Goal: Task Accomplishment & Management: Manage account settings

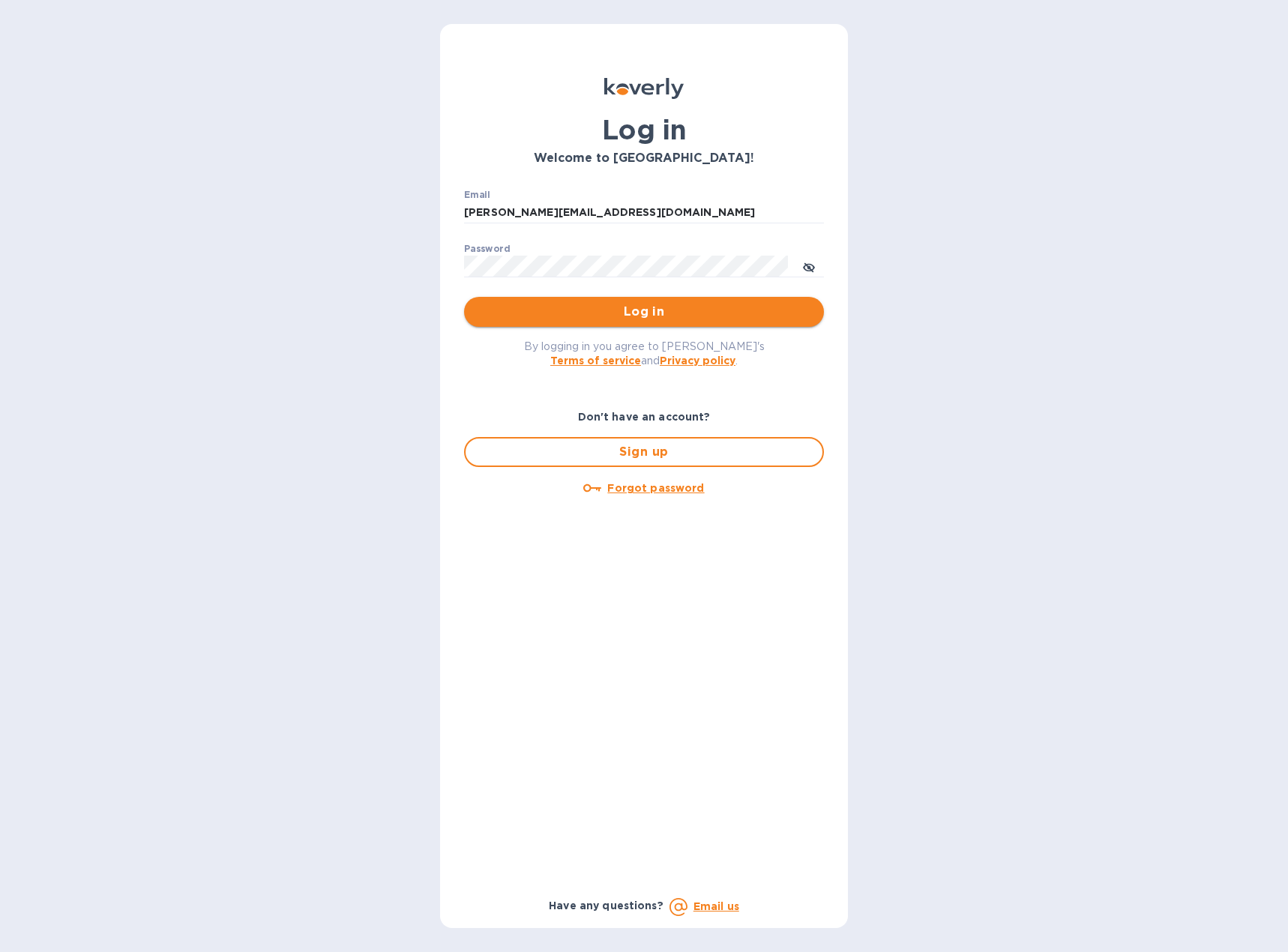
click at [680, 307] on span "Log in" at bounding box center [644, 311] width 336 height 18
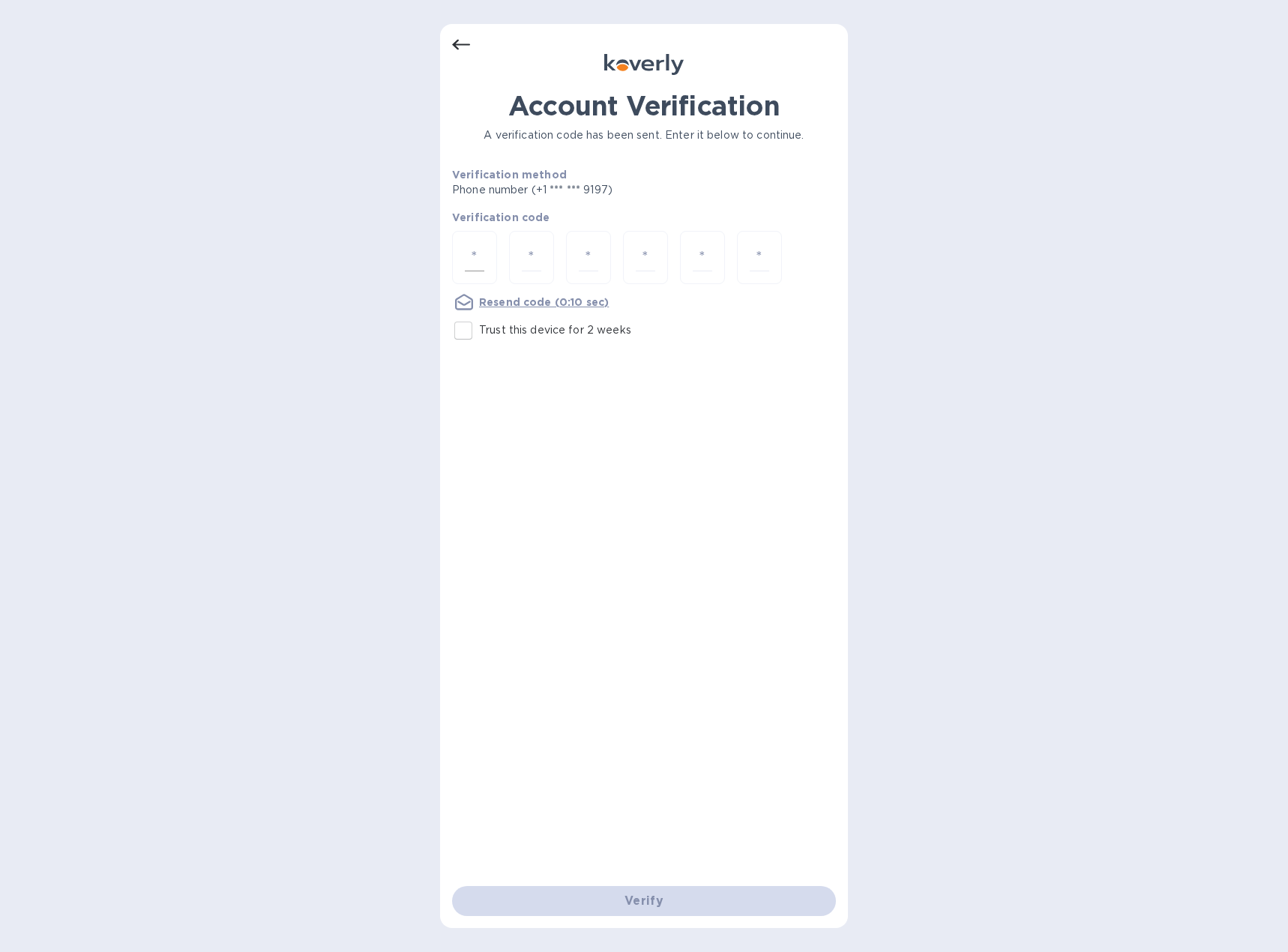
click at [484, 258] on div at bounding box center [474, 257] width 45 height 53
type input "7"
type input "1"
type input "4"
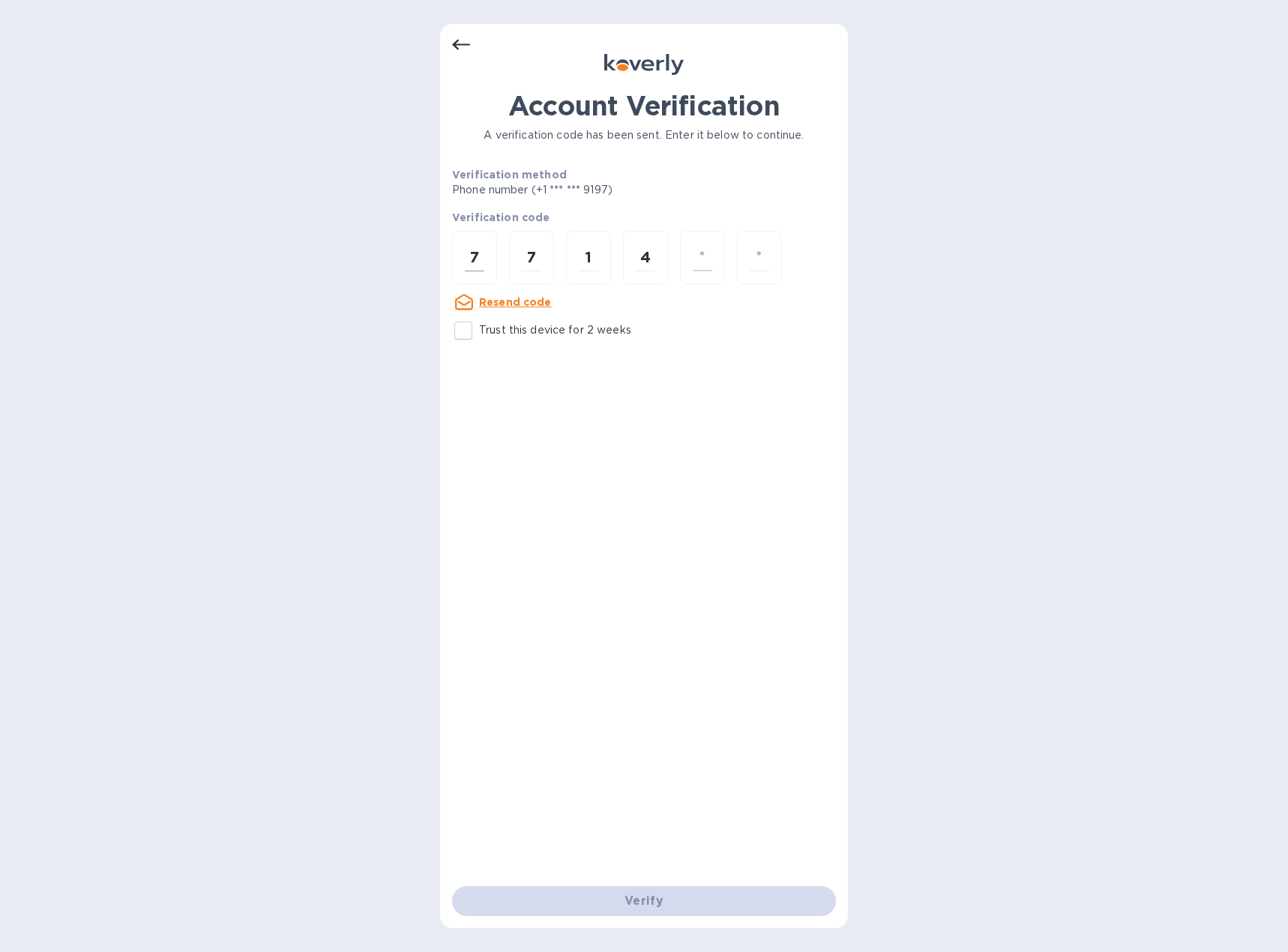
type input "1"
type input "3"
click at [479, 253] on input "number" at bounding box center [474, 257] width 19 height 28
type input "7"
type input "5"
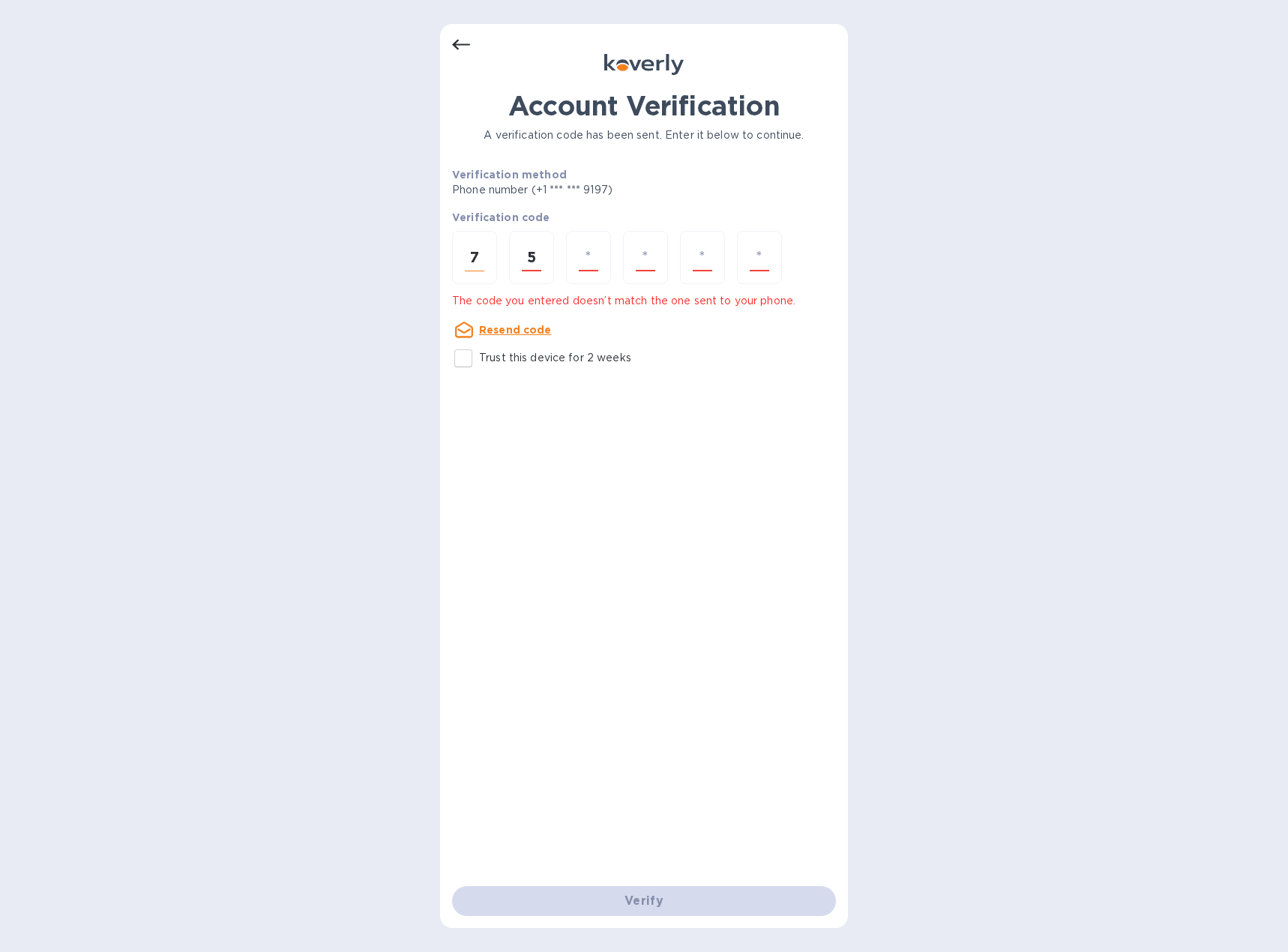
type input "9"
type input "8"
type input "4"
type input "1"
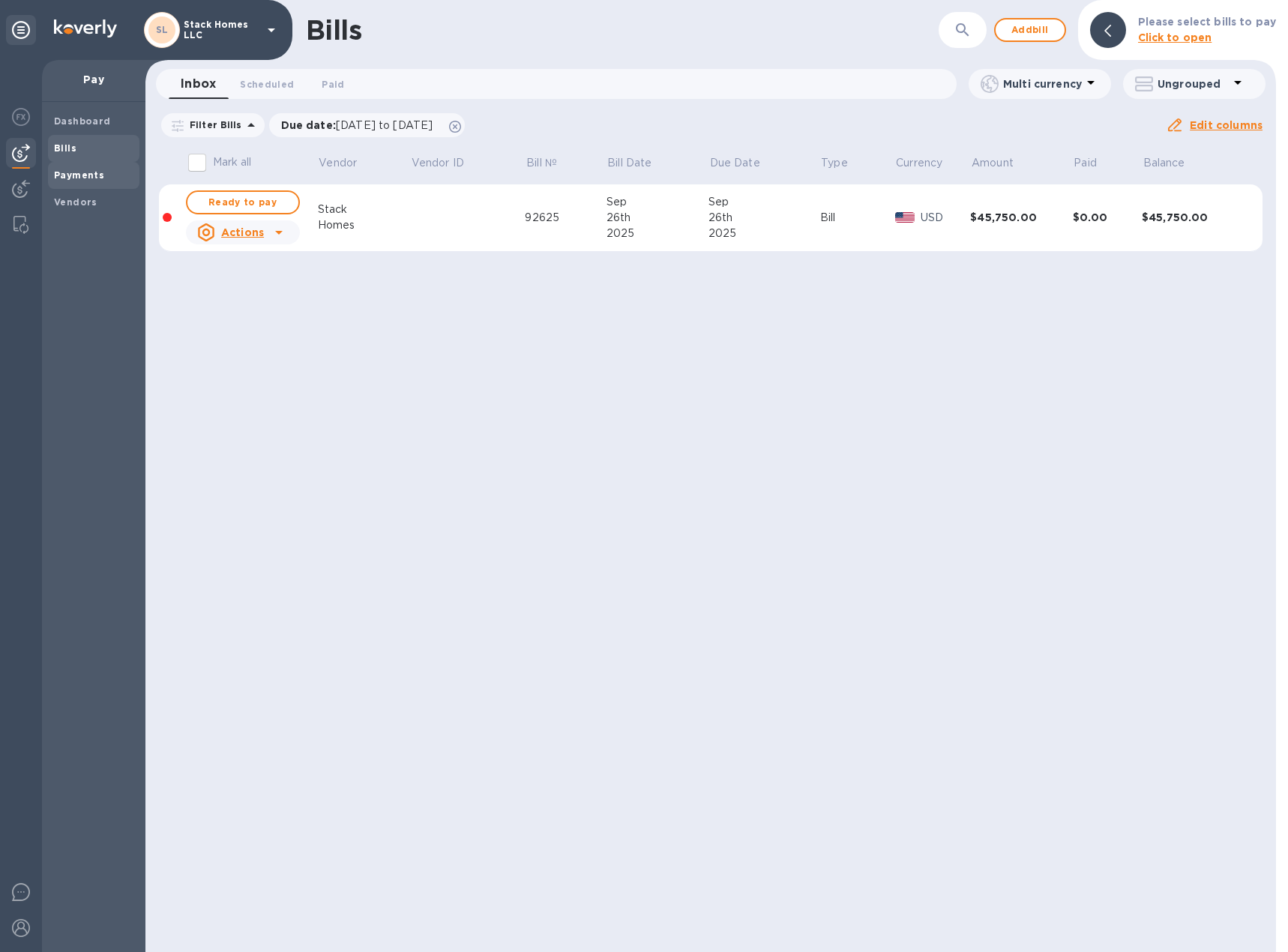
click at [70, 172] on b "Payments" at bounding box center [79, 175] width 51 height 11
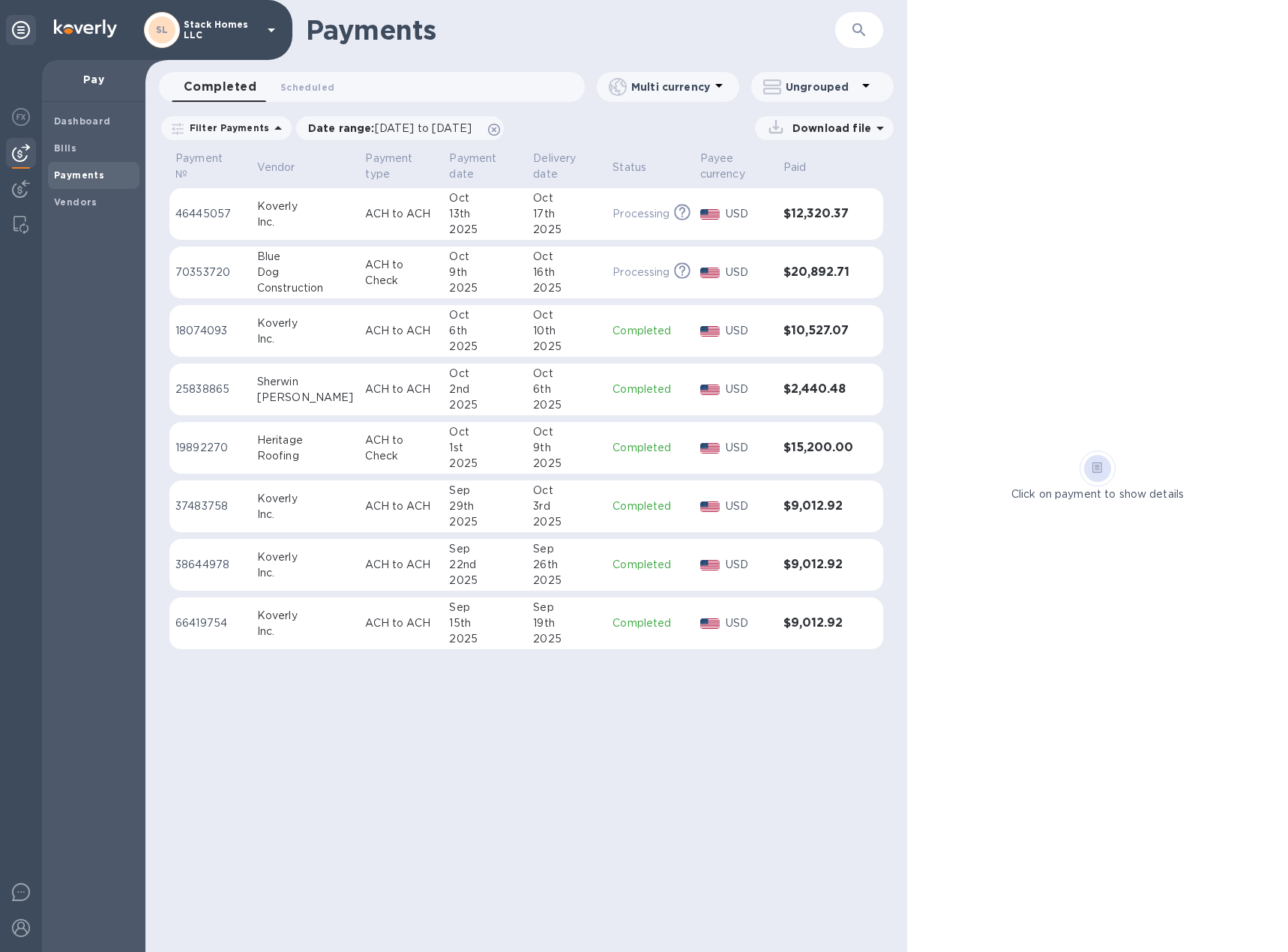
click at [300, 456] on div "Roofing" at bounding box center [306, 456] width 97 height 16
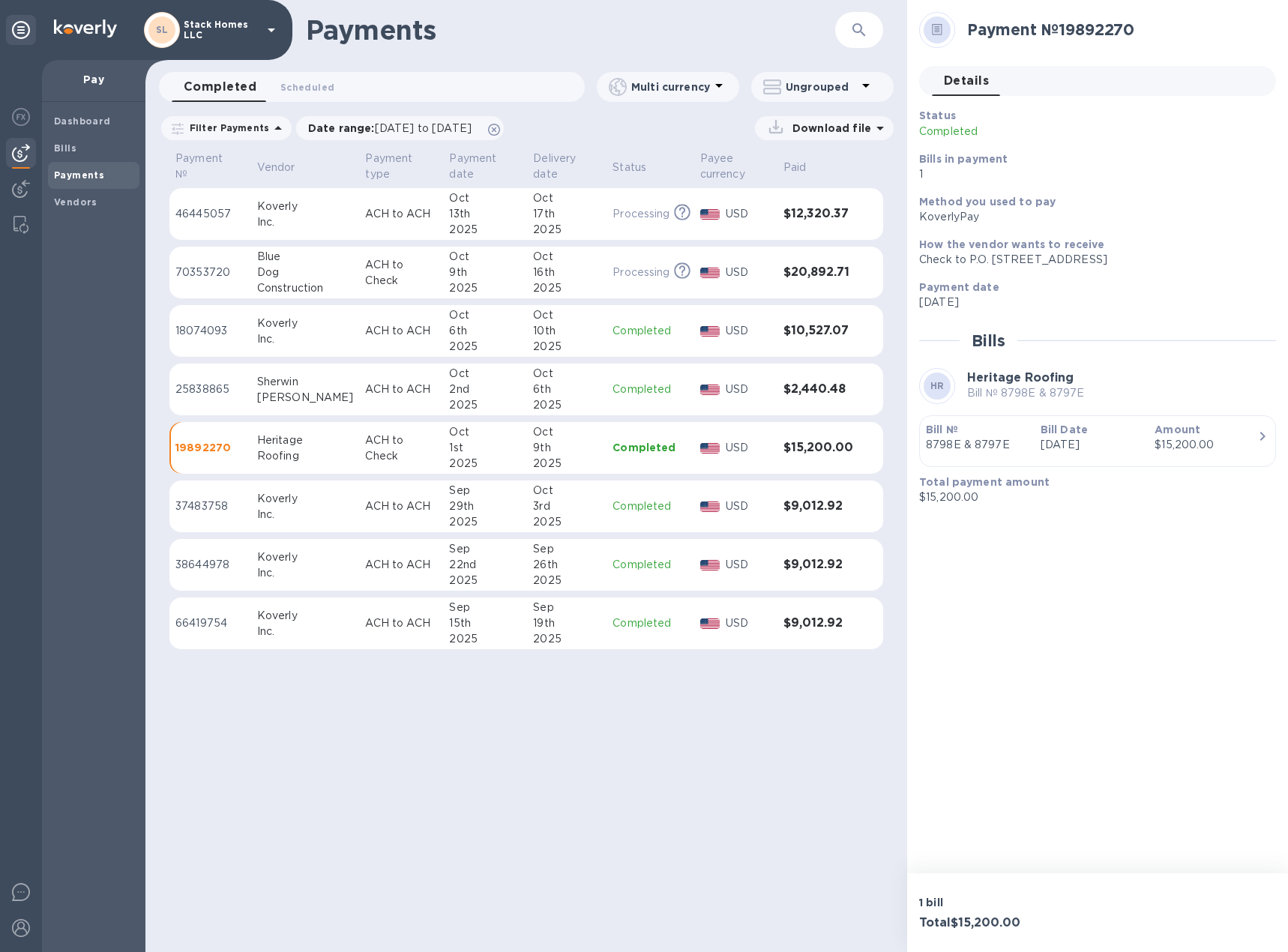
click at [928, 25] on div at bounding box center [936, 30] width 27 height 27
click at [959, 90] on span "Details 0" at bounding box center [966, 80] width 45 height 21
click at [398, 396] on p "ACH to ACH" at bounding box center [401, 389] width 72 height 16
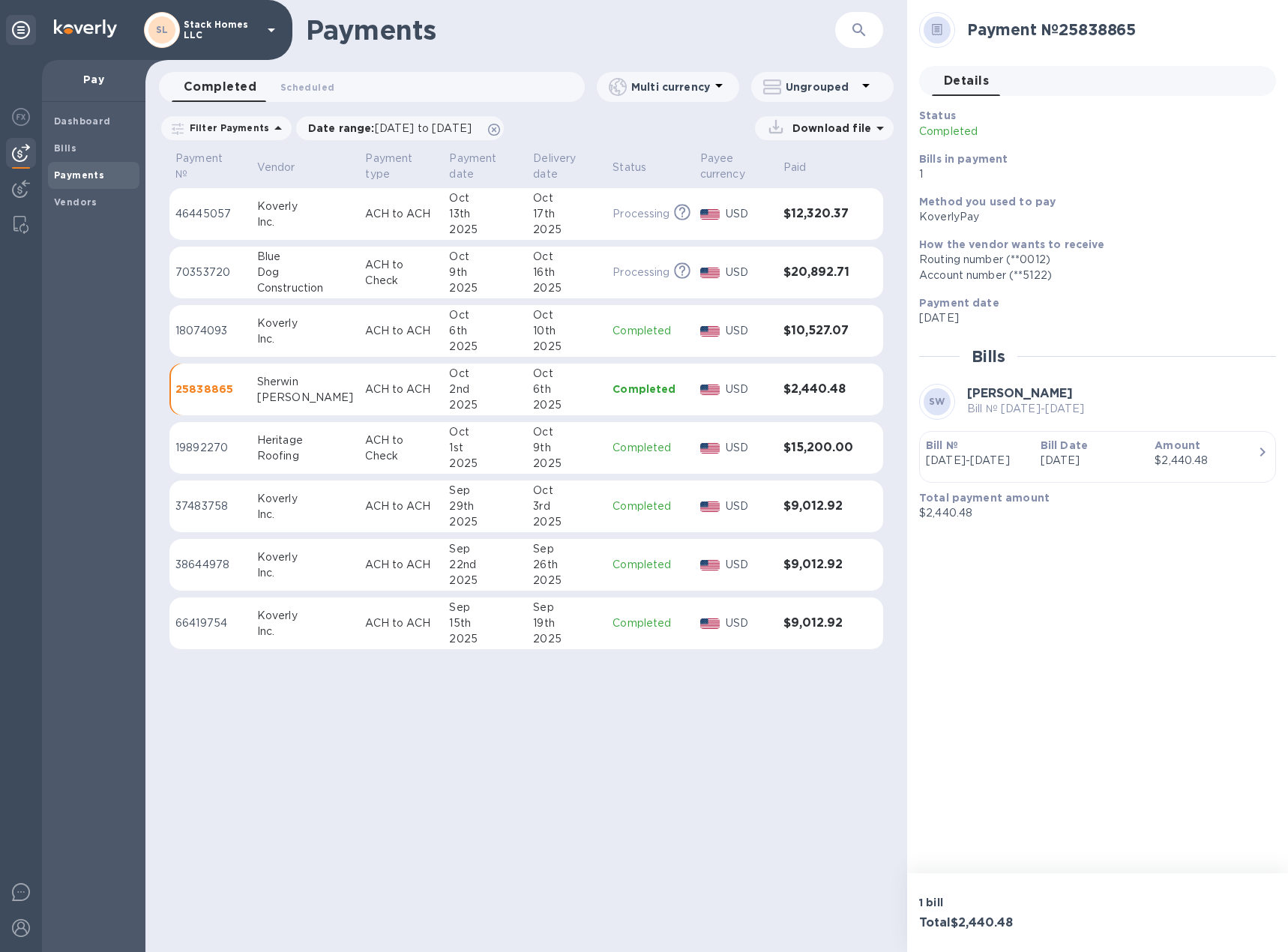
click at [383, 443] on p "ACH to Check" at bounding box center [401, 448] width 72 height 31
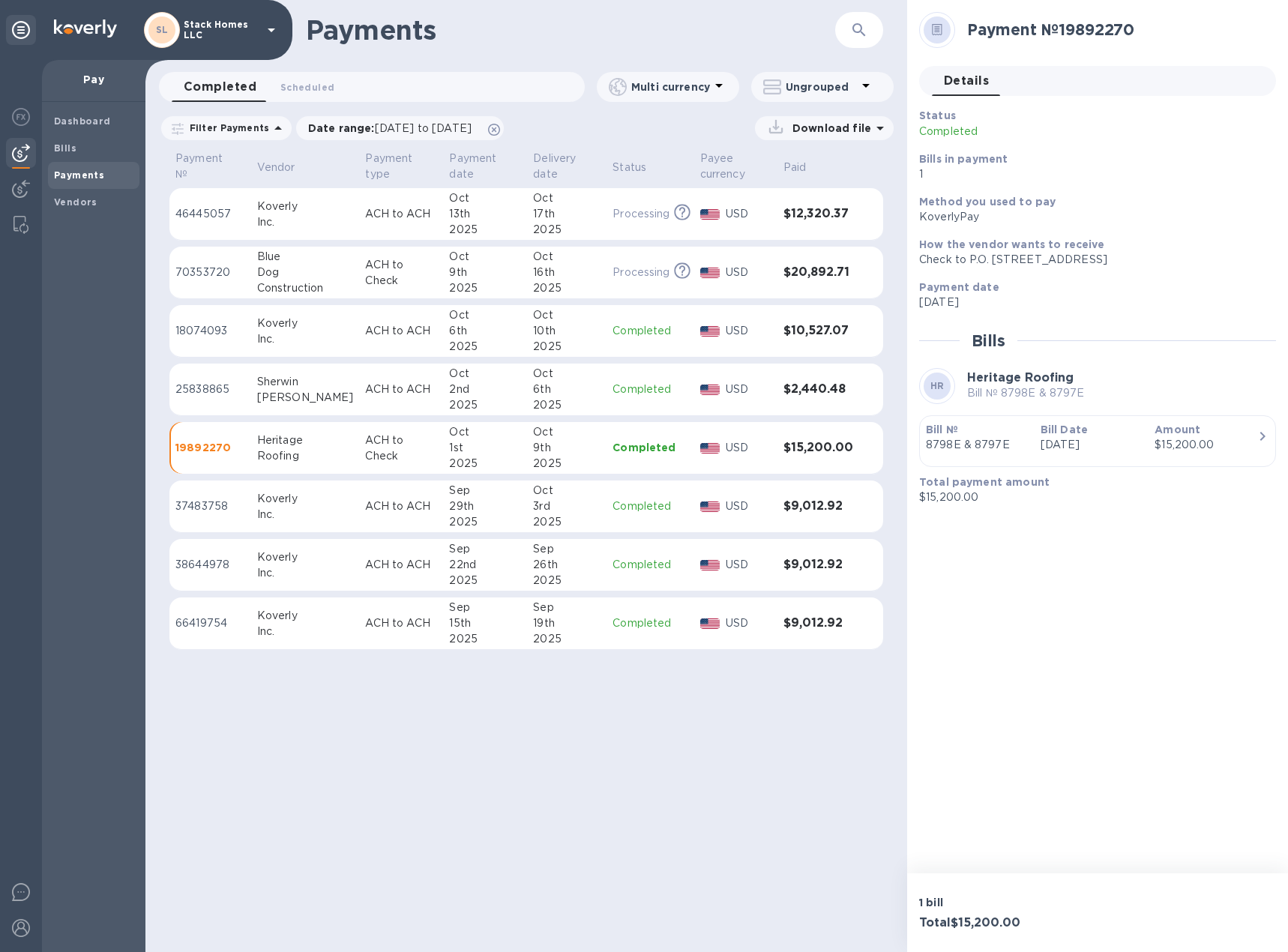
click at [409, 344] on td "ACH to ACH" at bounding box center [401, 331] width 84 height 52
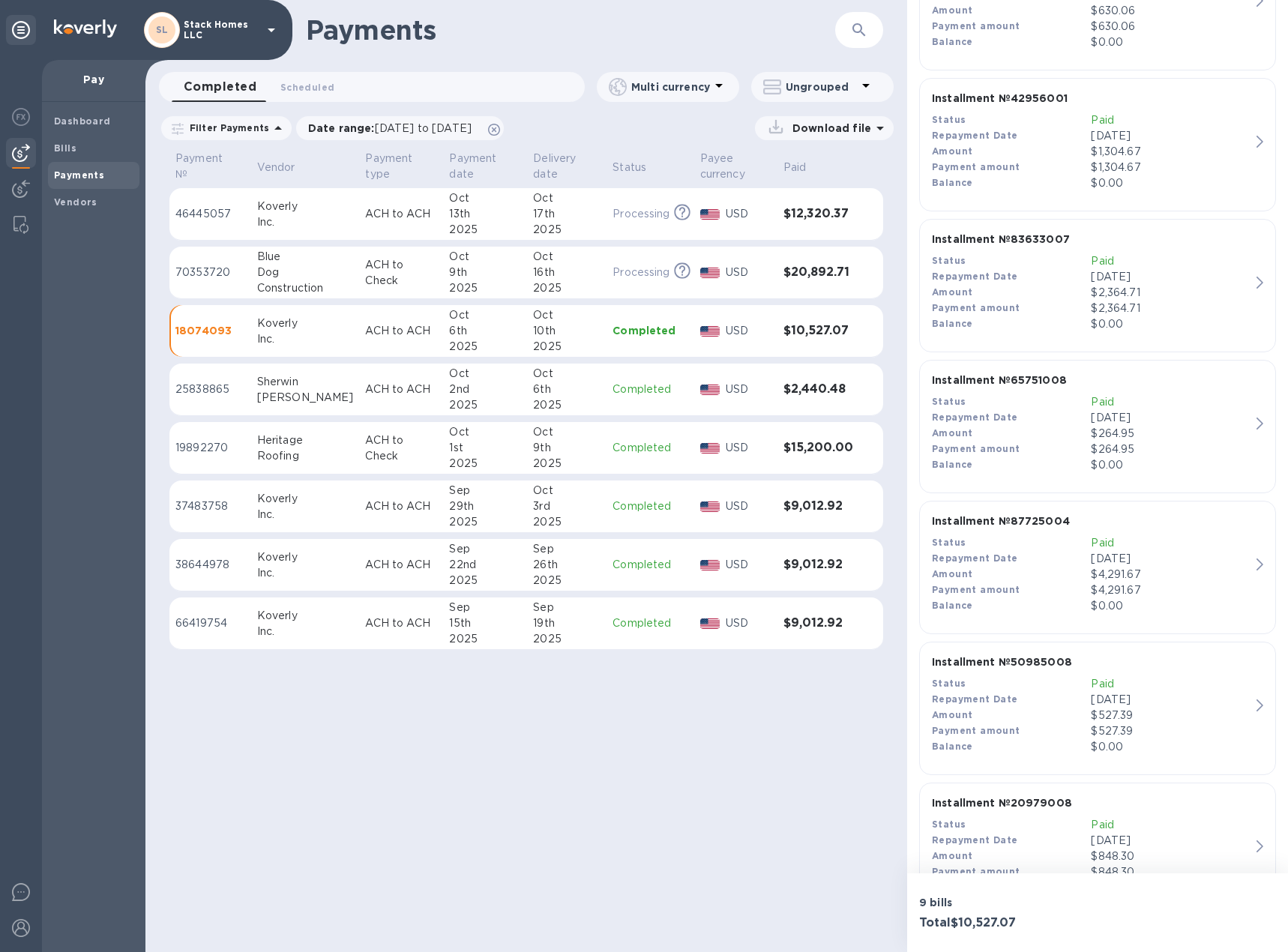
scroll to position [813, 0]
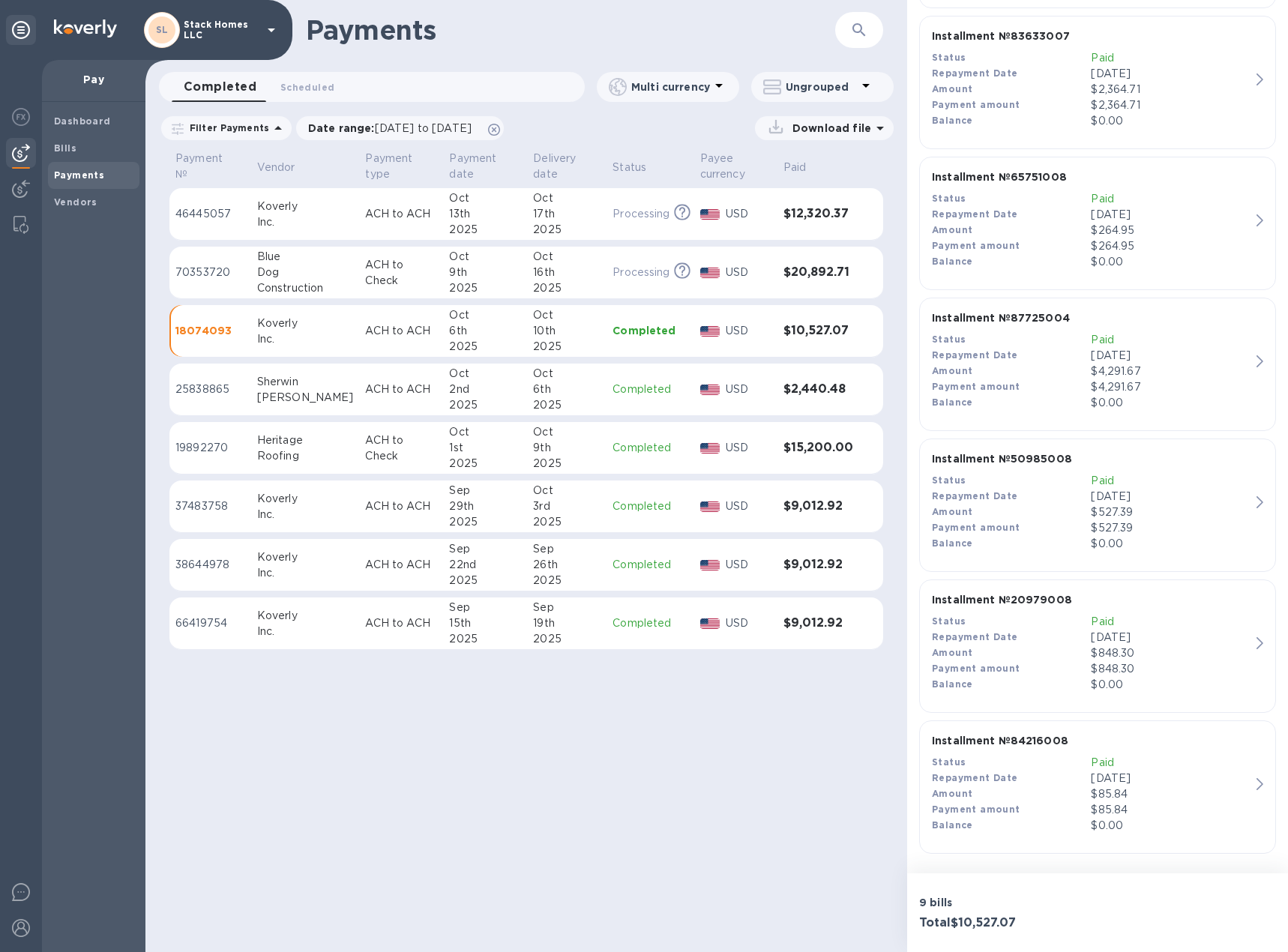
click at [1119, 778] on p "[DATE]" at bounding box center [1170, 778] width 159 height 16
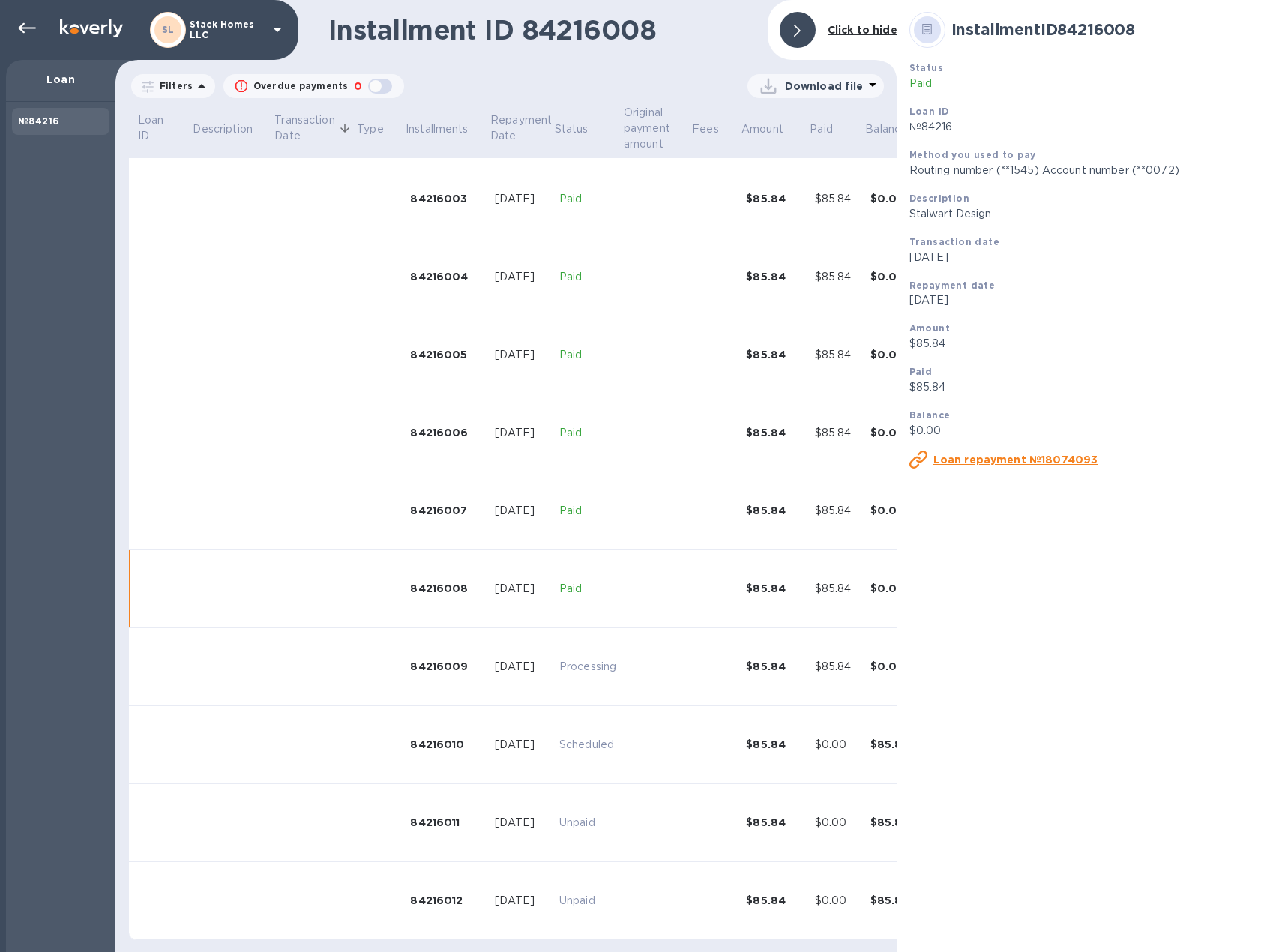
scroll to position [246, 0]
click at [57, 80] on p "Loan" at bounding box center [61, 80] width 86 height 15
click at [44, 114] on div "№84216" at bounding box center [61, 122] width 86 height 15
click at [952, 458] on u "Loan repayment №18074093" at bounding box center [1015, 460] width 165 height 12
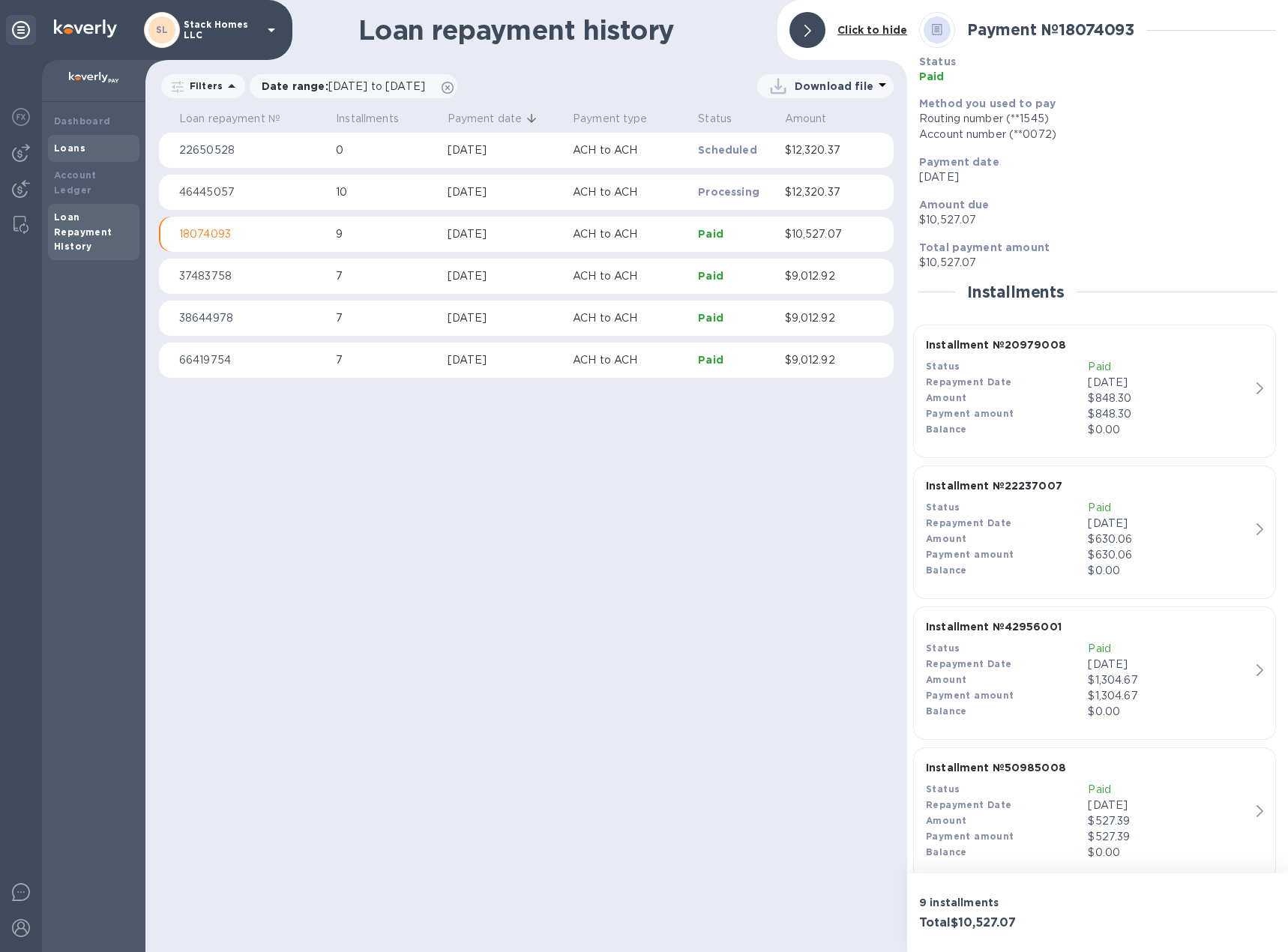
click at [84, 144] on div "Loans" at bounding box center [93, 149] width 80 height 15
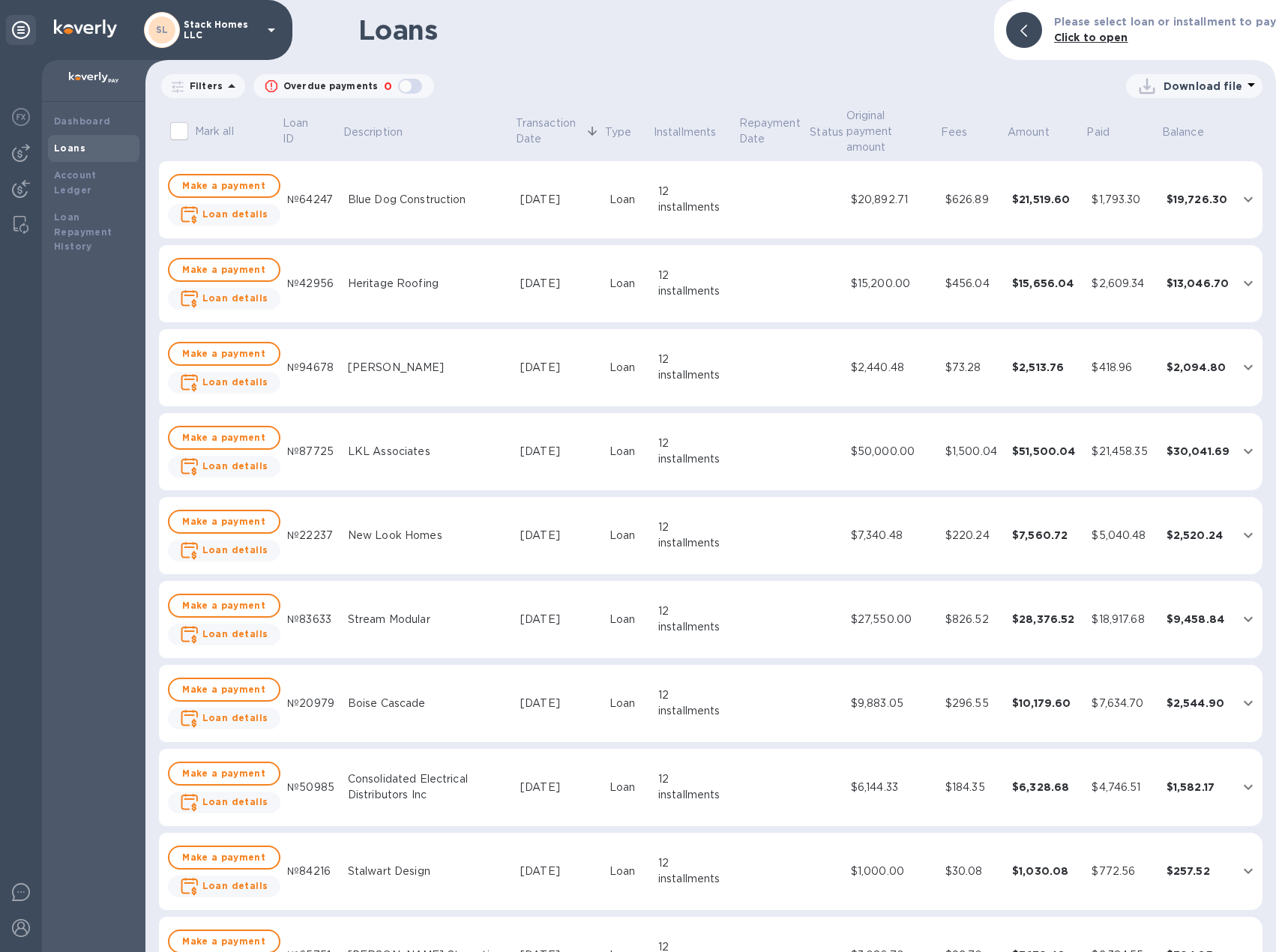
click at [346, 279] on td "Heritage Roofing" at bounding box center [428, 284] width 172 height 78
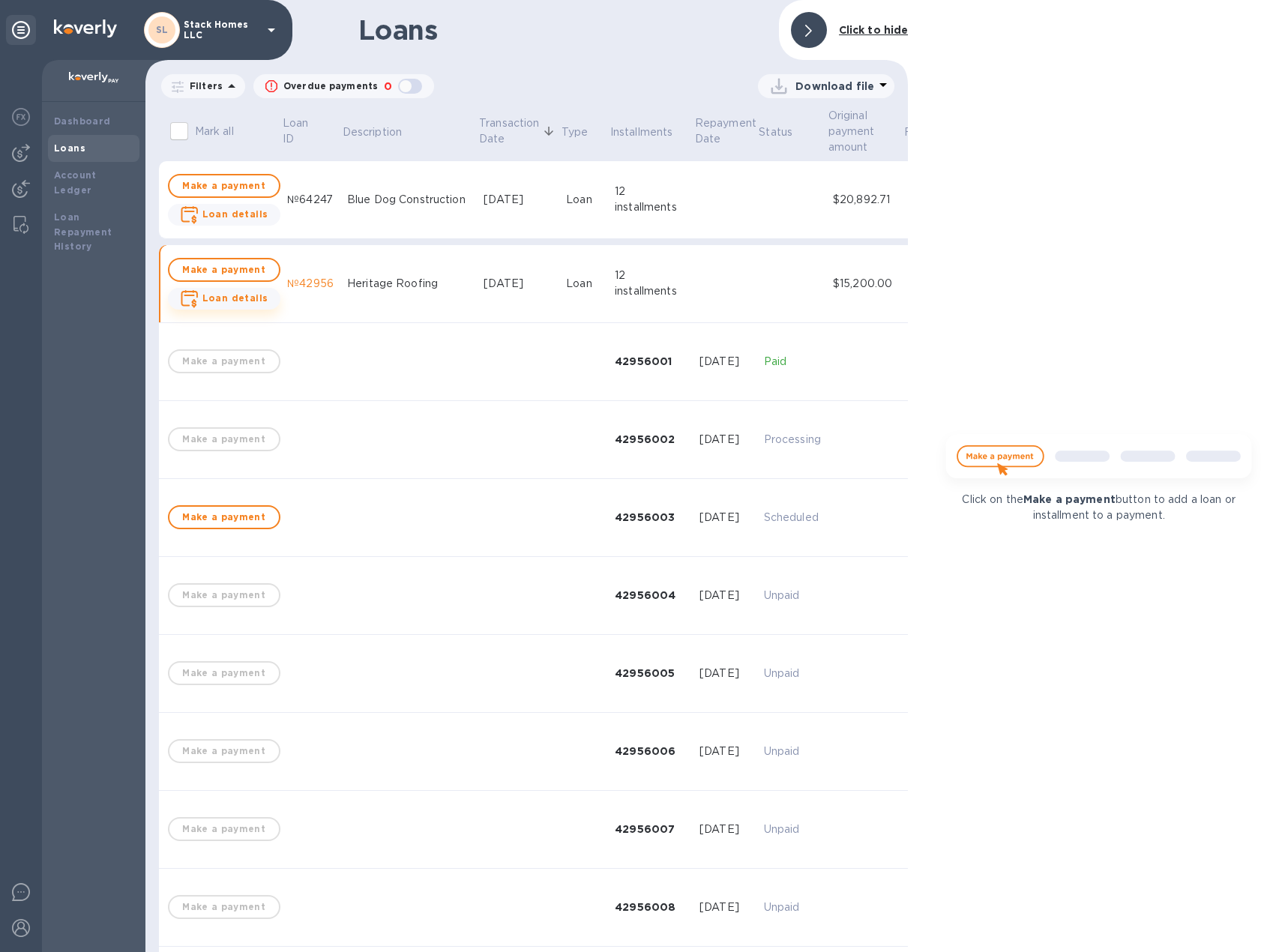
click at [244, 303] on b "Loan details" at bounding box center [235, 298] width 66 height 11
click at [819, 31] on div at bounding box center [808, 30] width 36 height 36
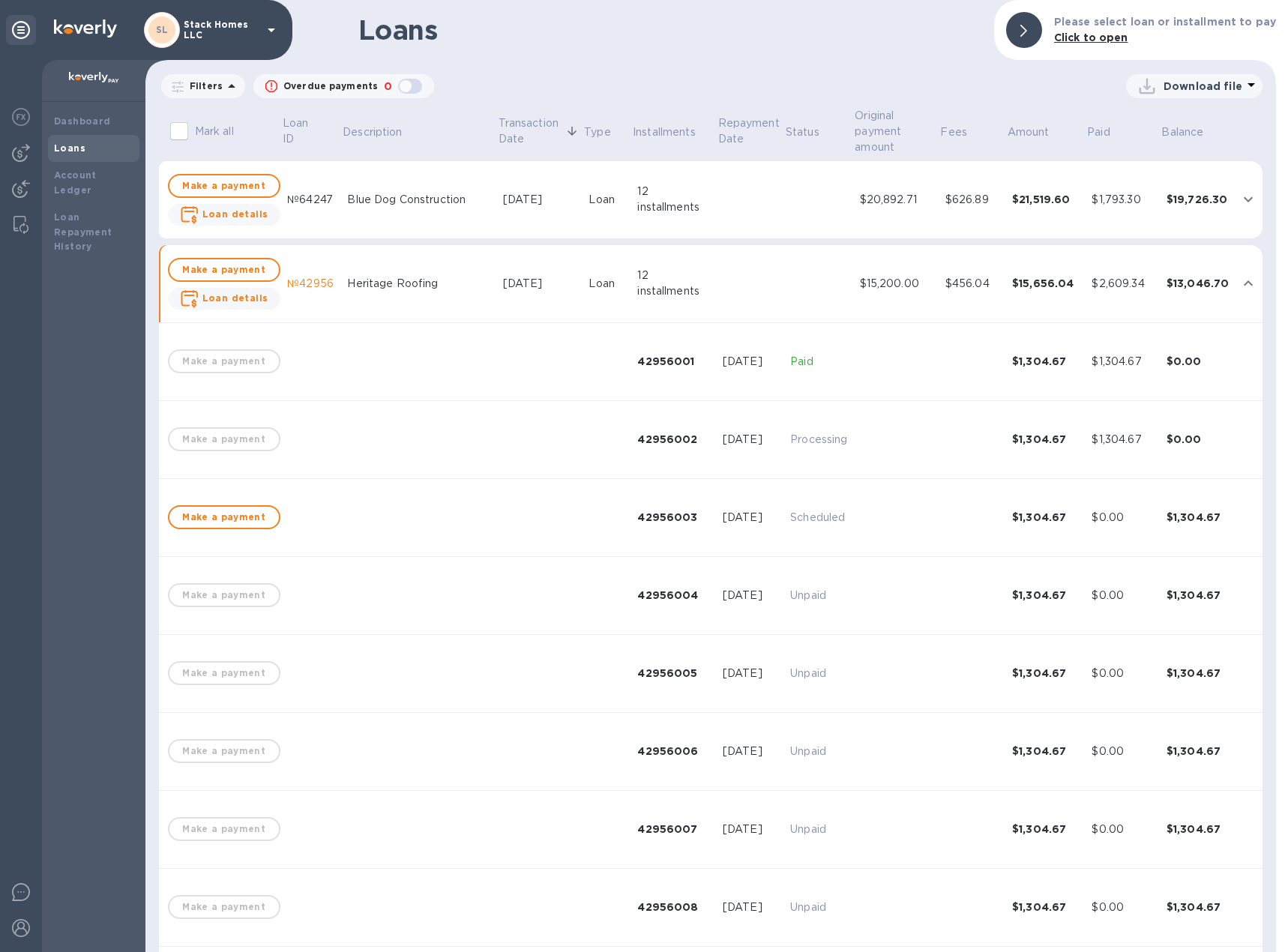
click at [296, 283] on div "№42956" at bounding box center [311, 283] width 48 height 16
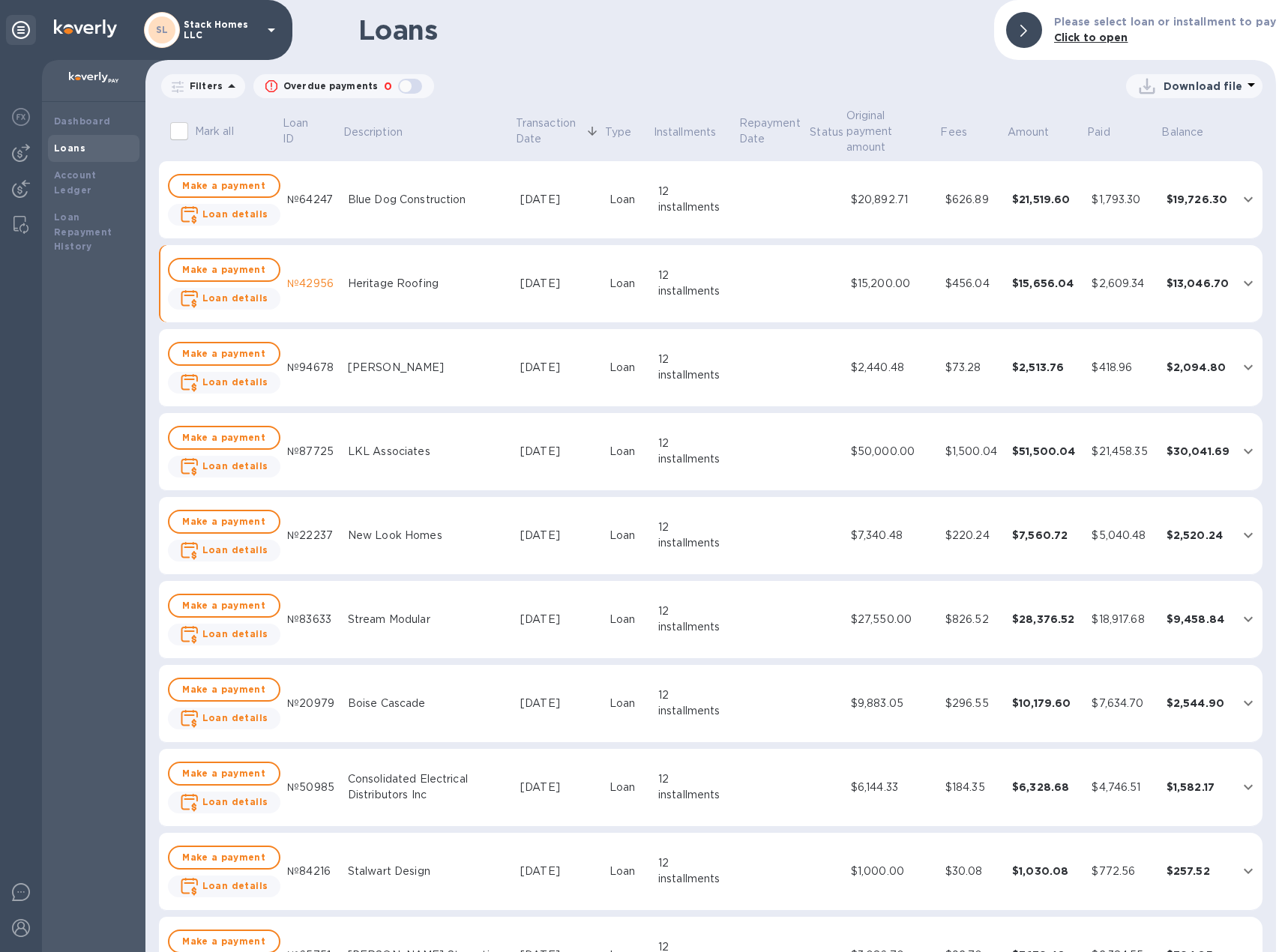
click at [293, 276] on div "№42956" at bounding box center [312, 283] width 49 height 16
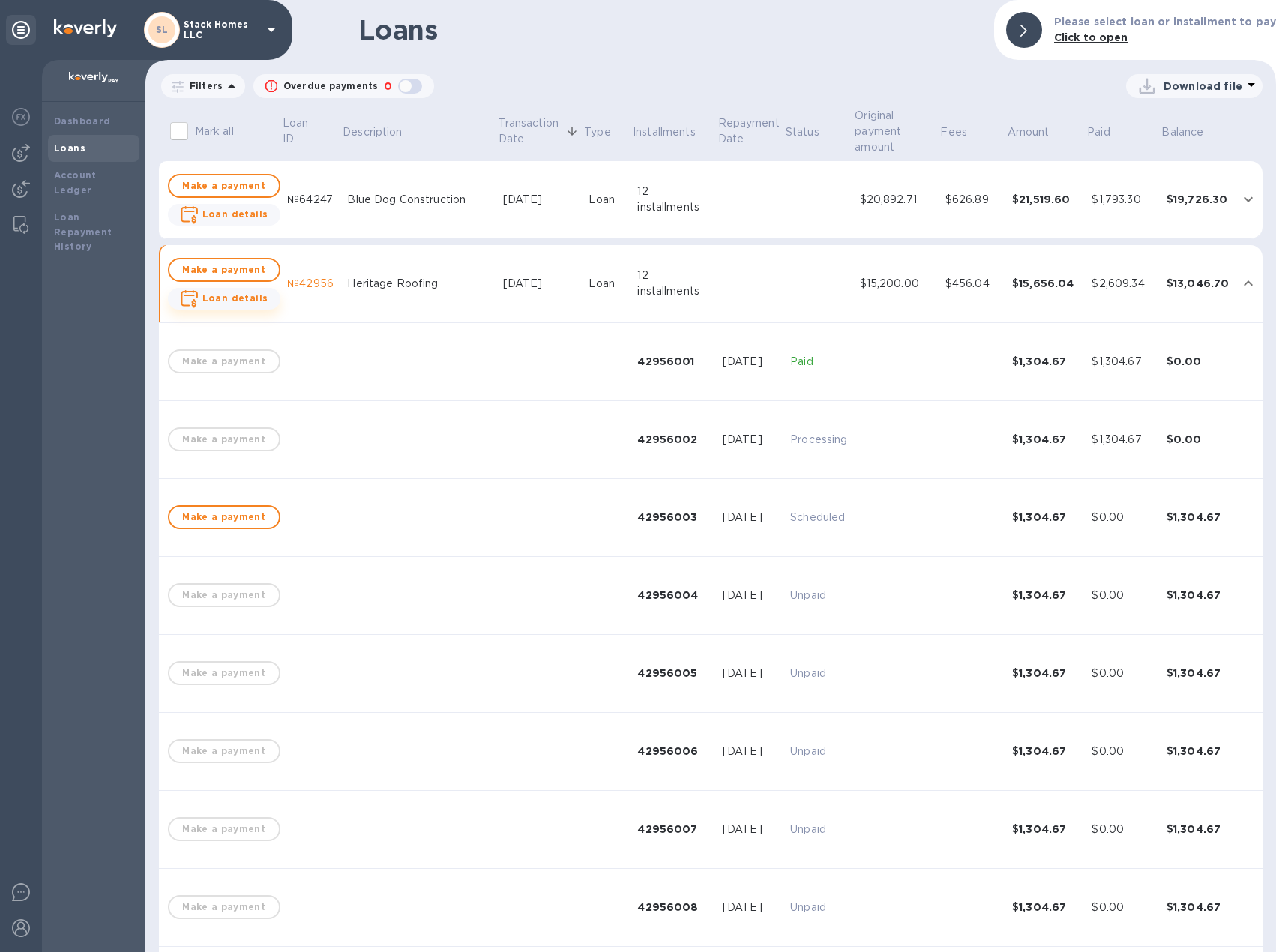
click at [226, 303] on b "Loan details" at bounding box center [235, 298] width 66 height 11
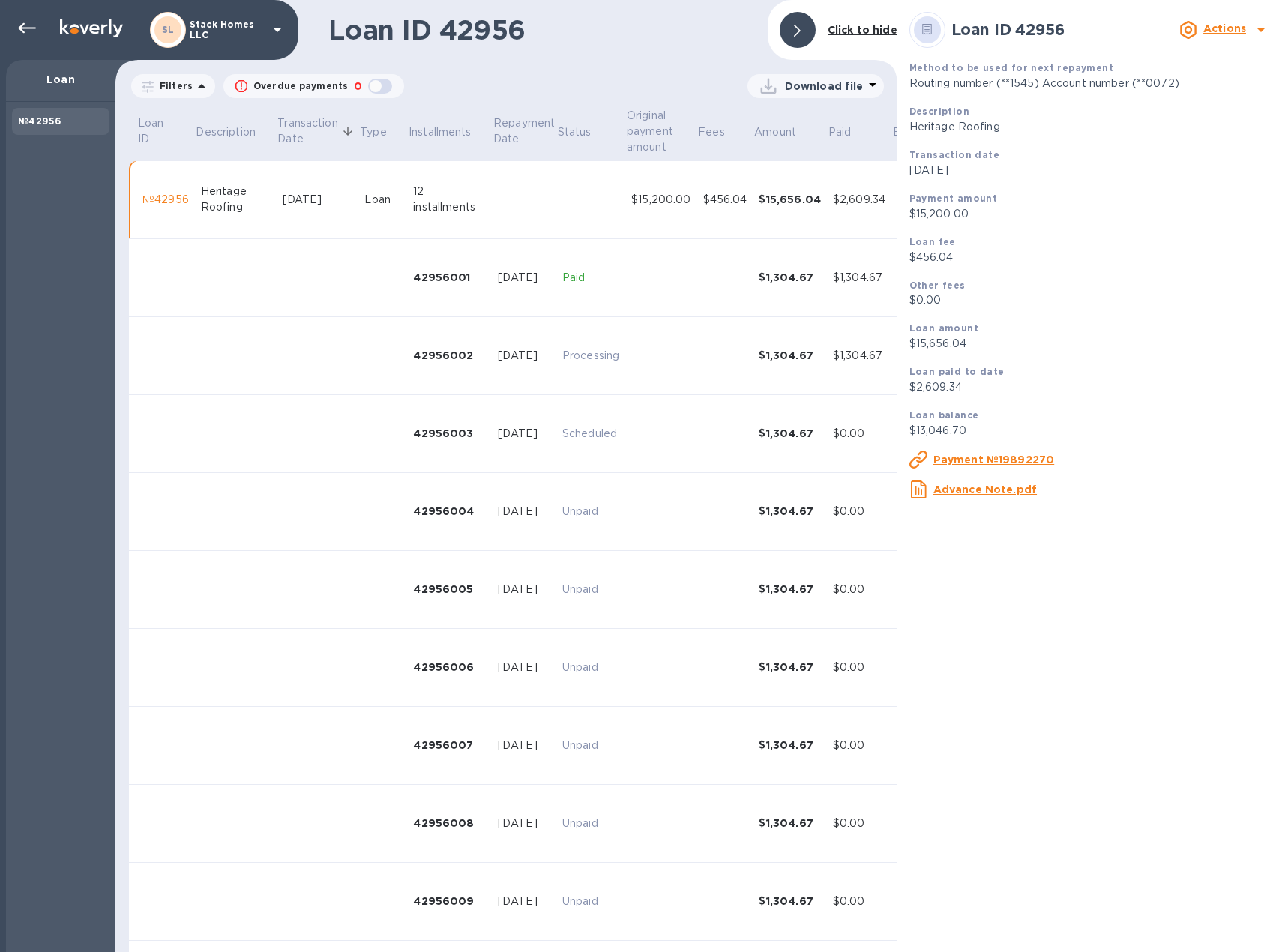
click at [960, 488] on u "Advance Note.pdf" at bounding box center [985, 489] width 103 height 12
click at [959, 456] on u "Payment №19892270" at bounding box center [994, 460] width 122 height 12
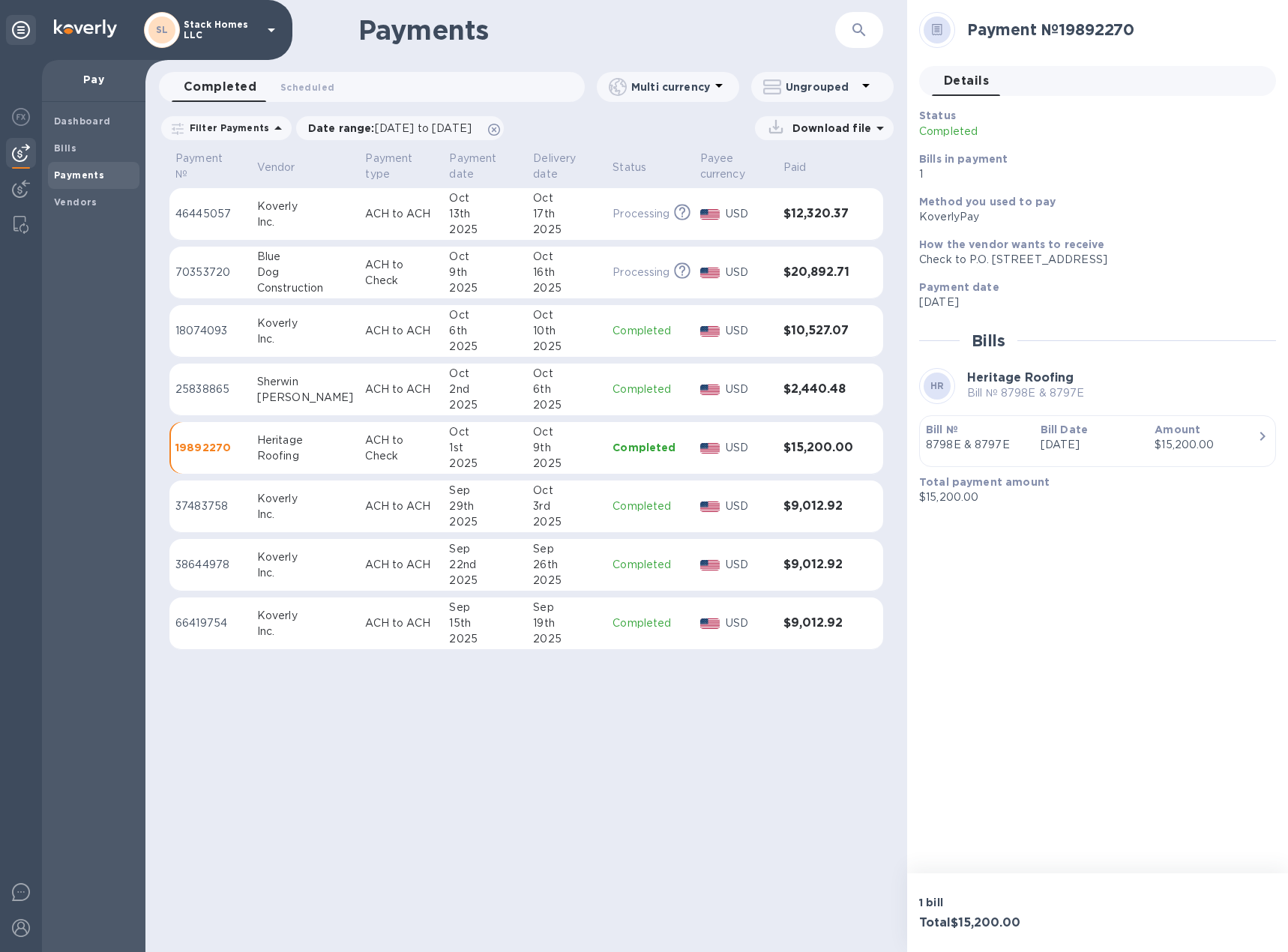
click at [452, 459] on div "2025" at bounding box center [485, 463] width 72 height 16
click at [1159, 428] on b "Amount" at bounding box center [1178, 430] width 46 height 12
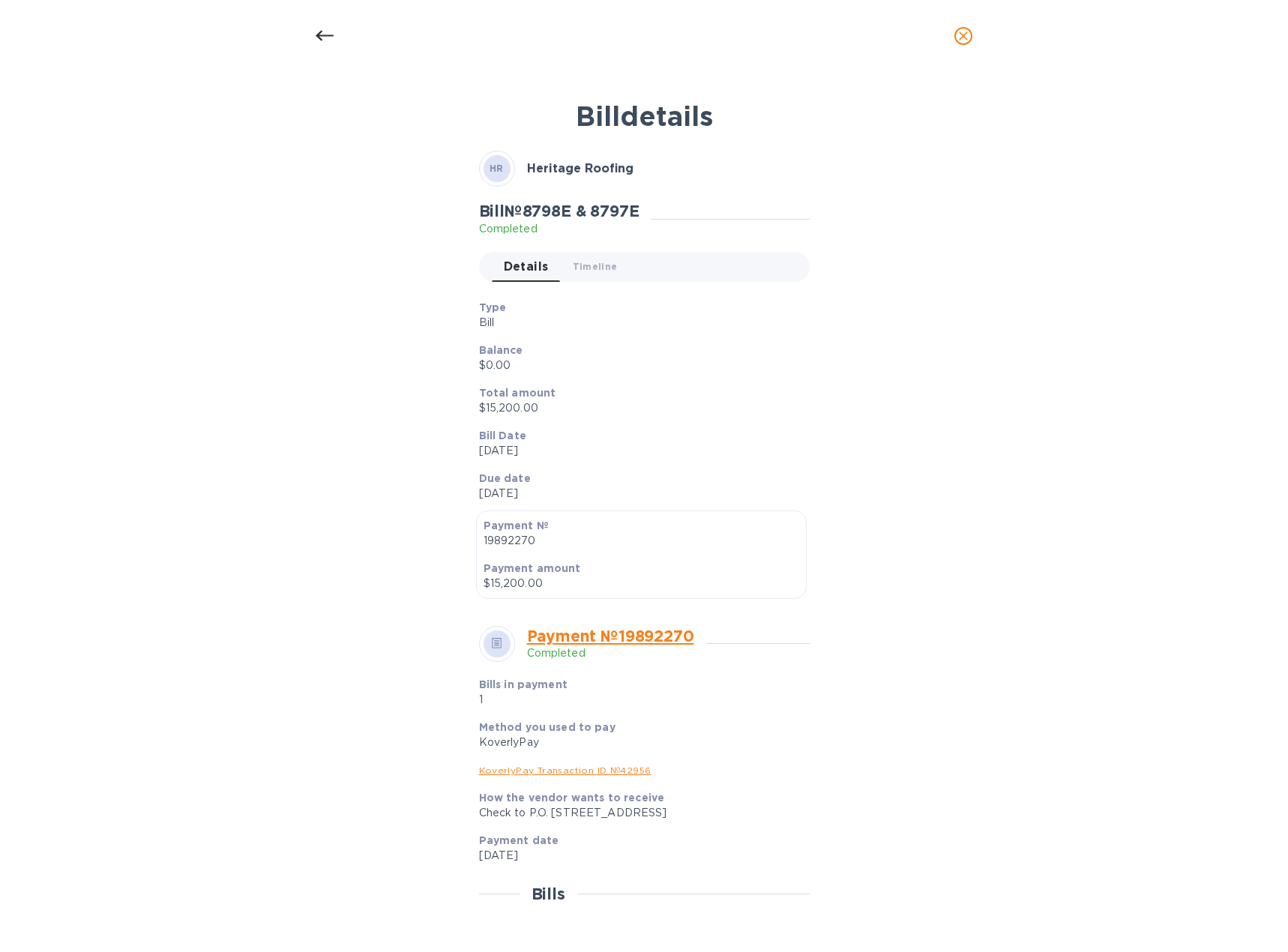
click at [324, 41] on icon at bounding box center [324, 35] width 18 height 18
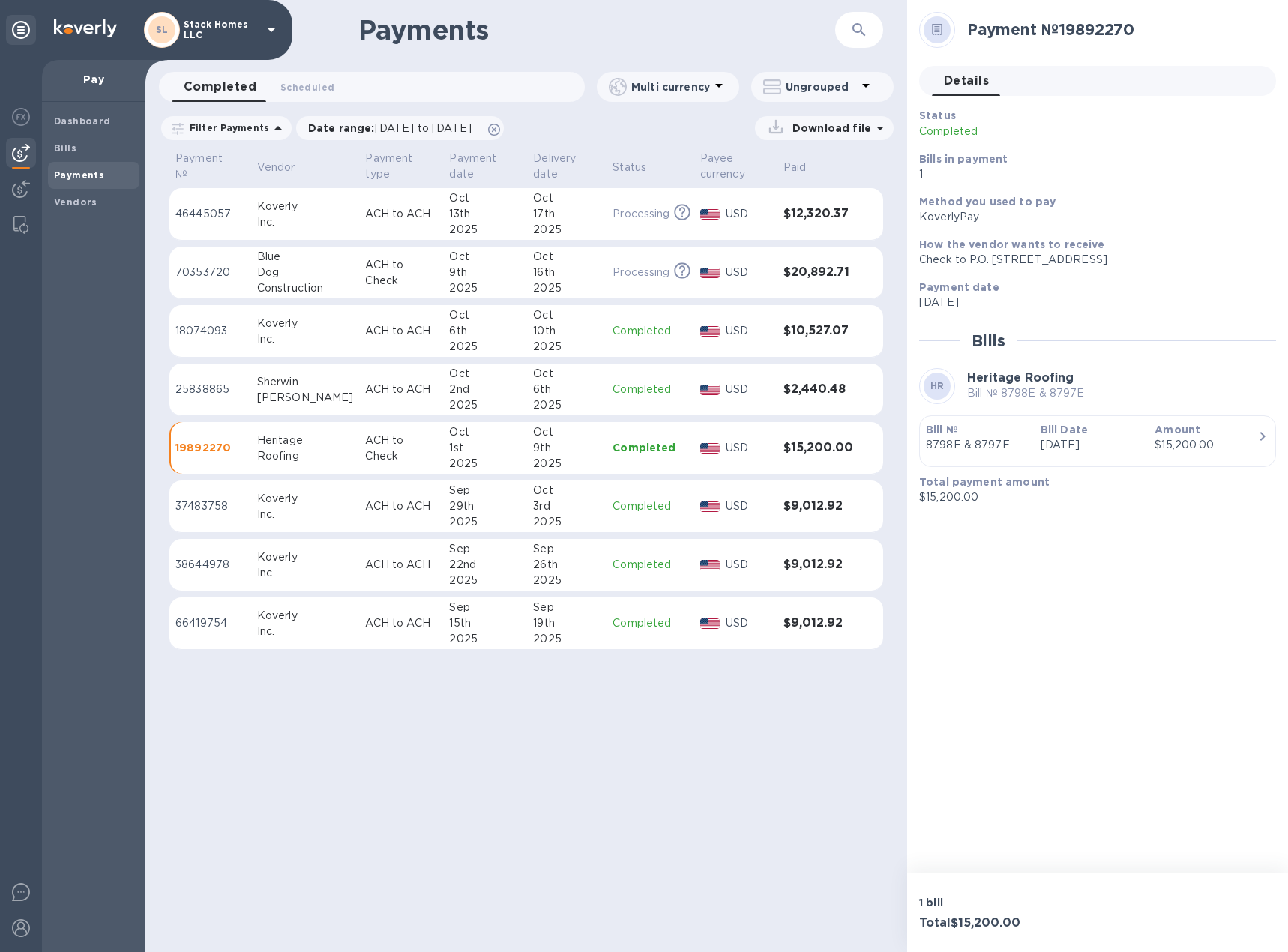
click at [533, 315] on div "Oct" at bounding box center [567, 315] width 67 height 16
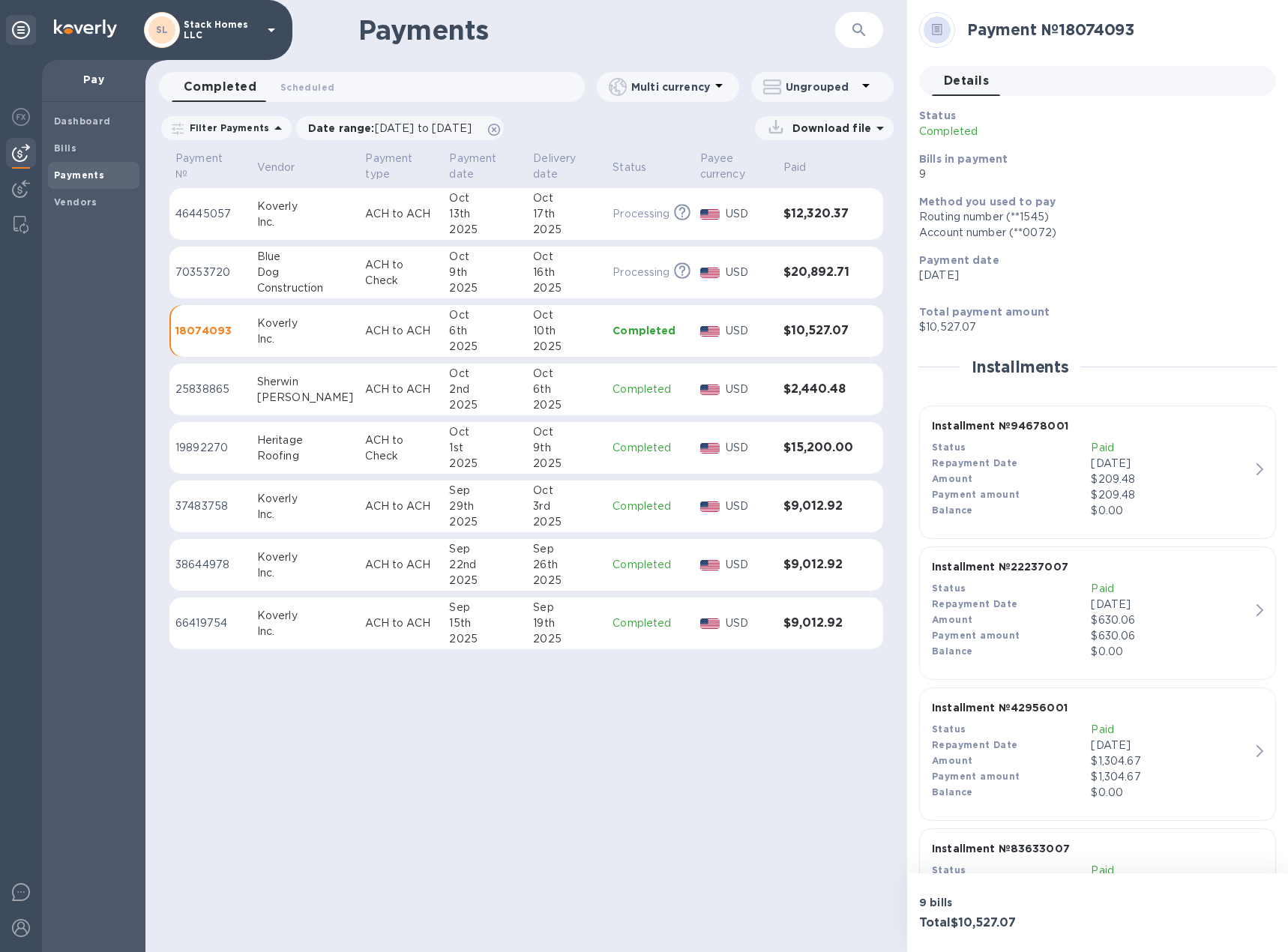
click at [1255, 631] on div "Installment № 22237007 Status Paid Repayment Date [DATE] Amount $630.06 Payment…" at bounding box center [1097, 613] width 343 height 120
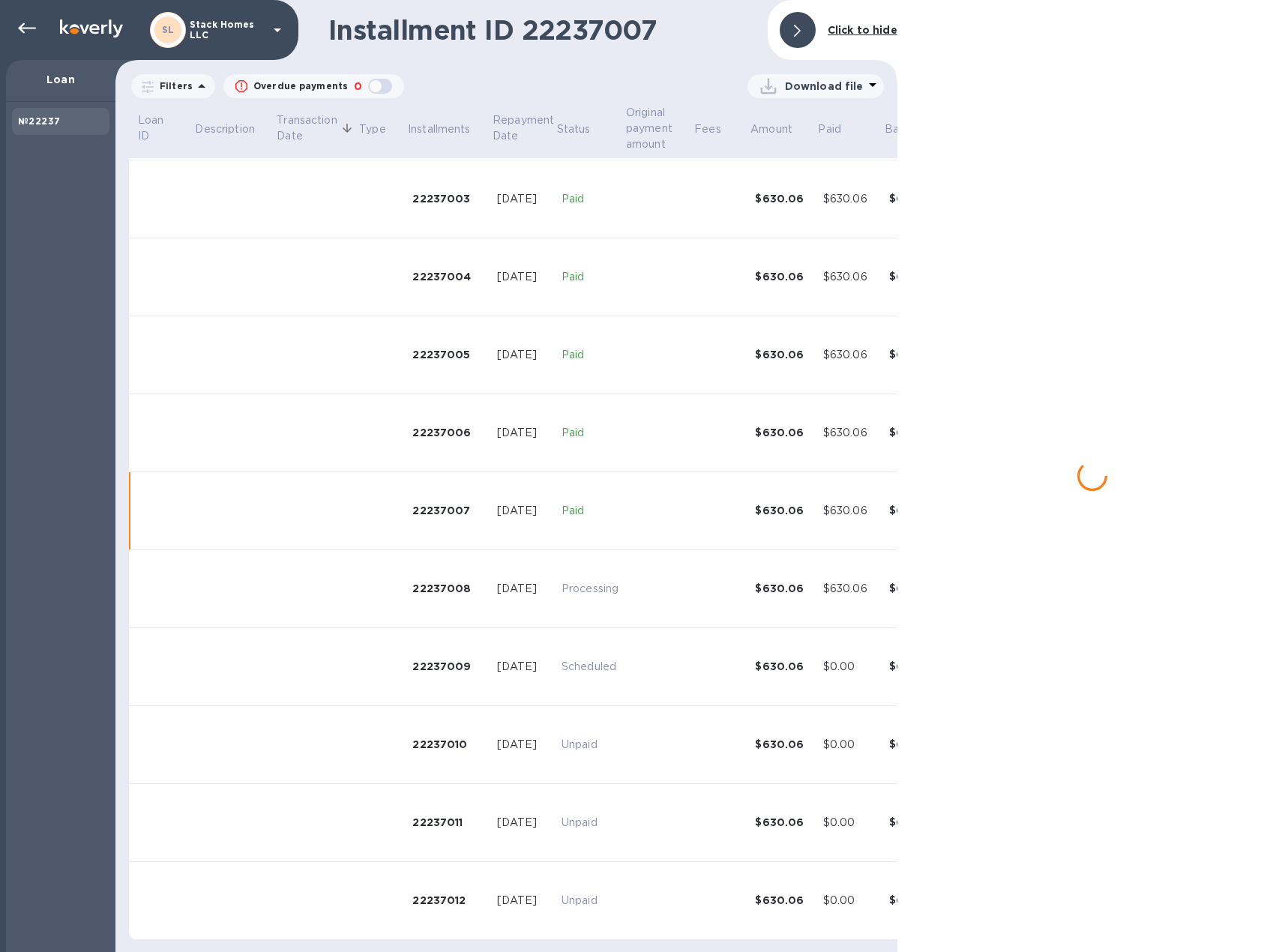
scroll to position [246, 0]
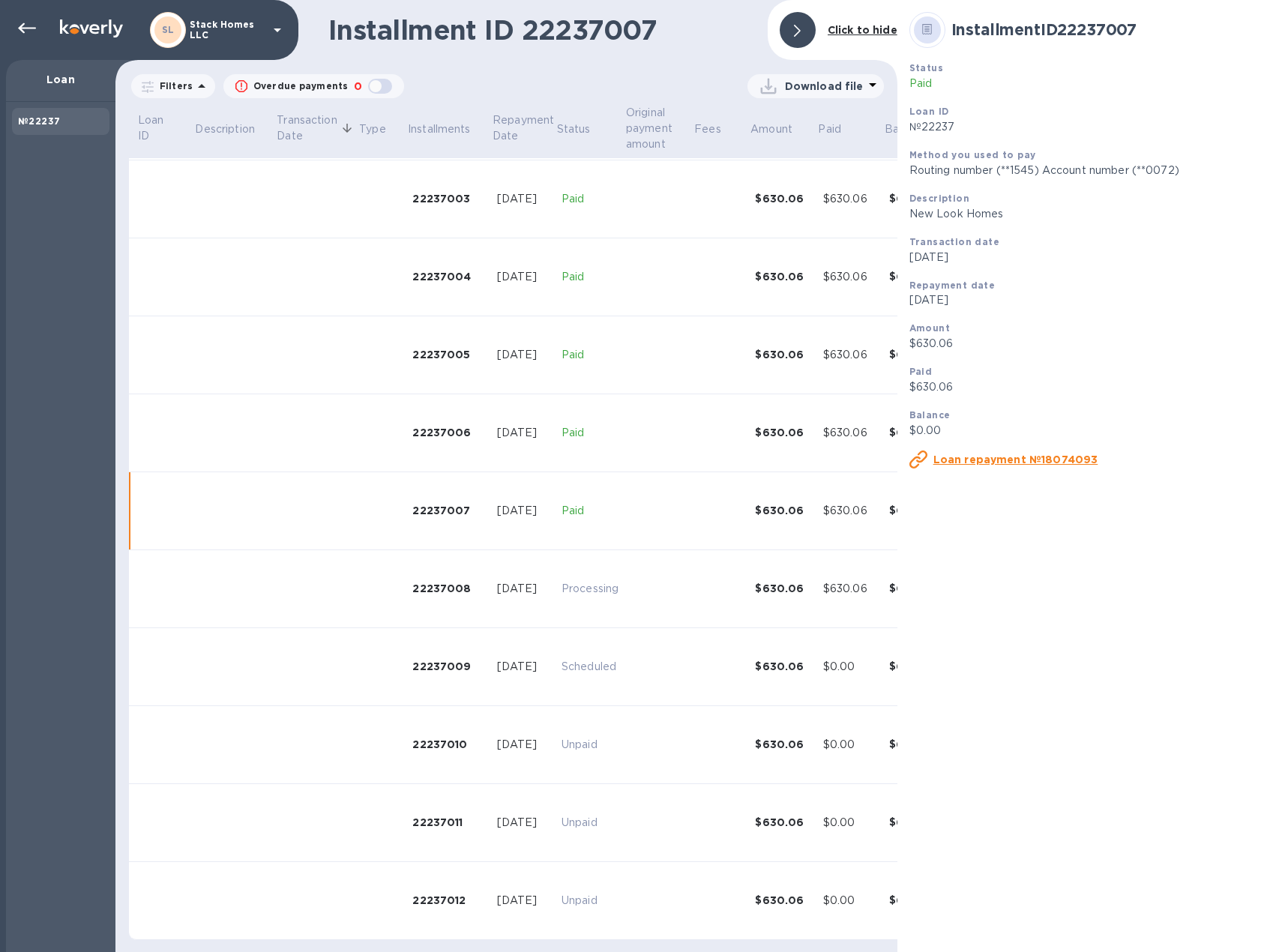
click at [798, 29] on icon at bounding box center [797, 31] width 7 height 12
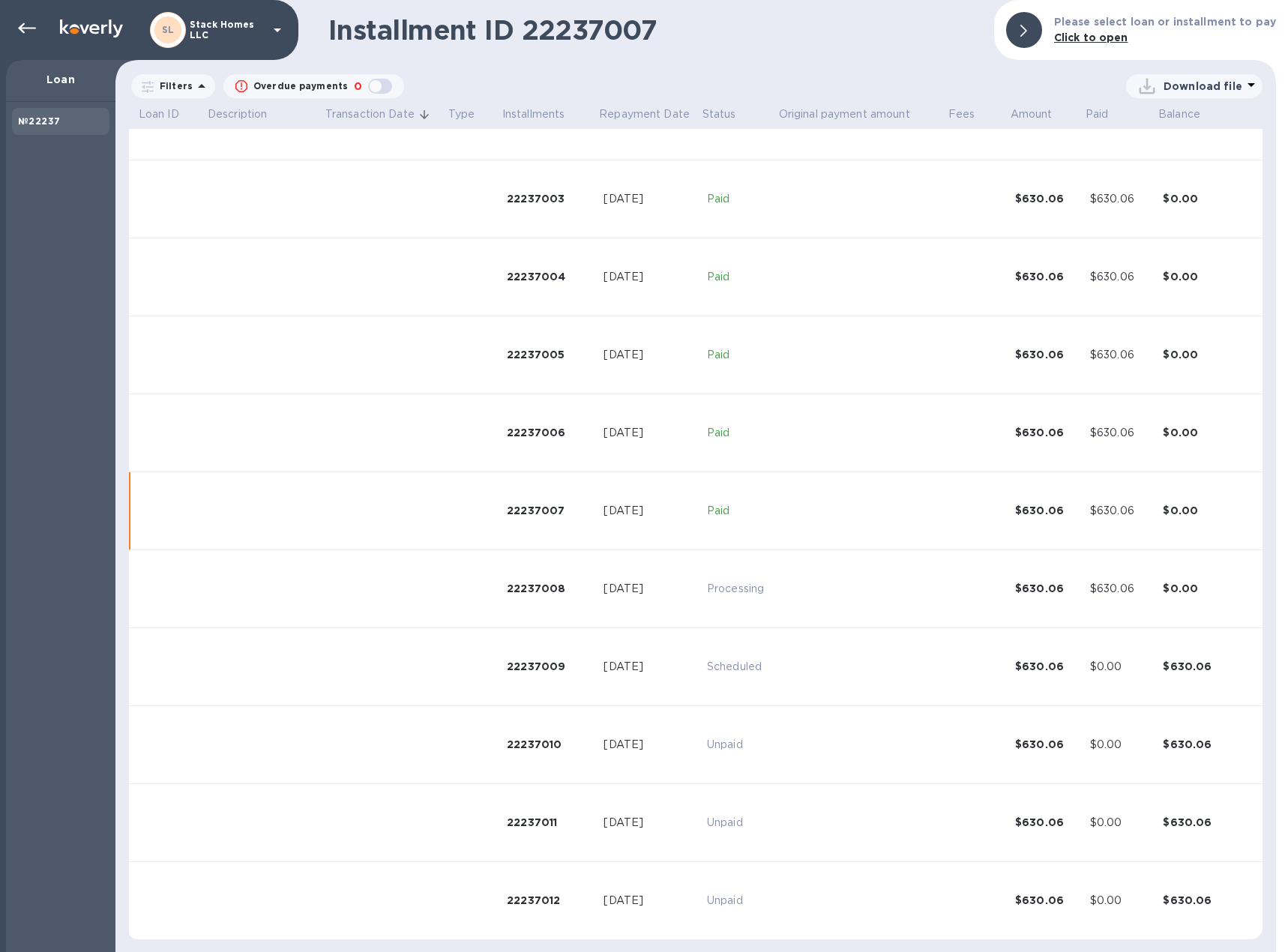
scroll to position [205, 0]
click at [28, 118] on b "№22237" at bounding box center [38, 121] width 42 height 11
click at [339, 171] on td at bounding box center [385, 199] width 123 height 78
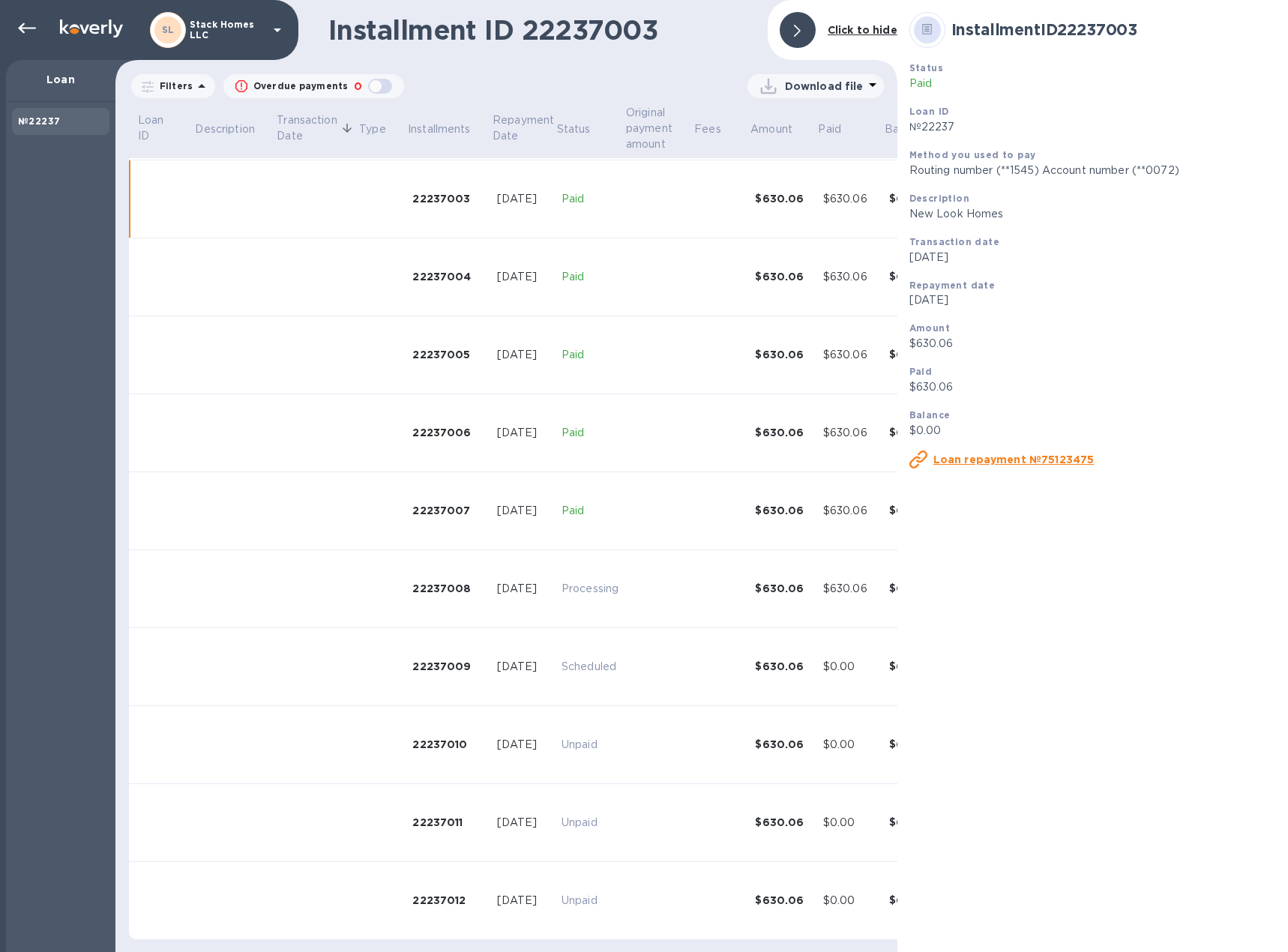
scroll to position [214, 0]
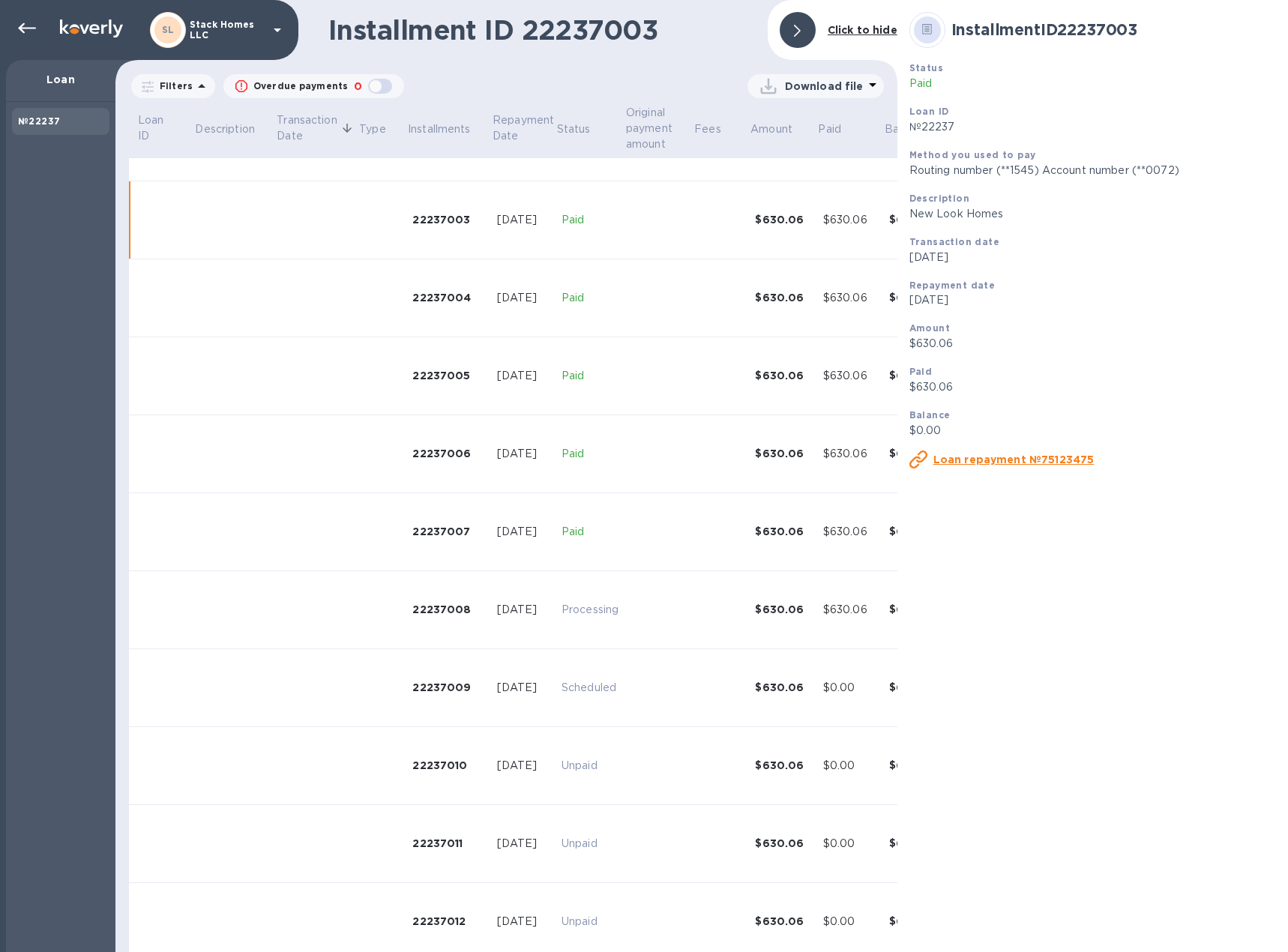
click at [1054, 459] on u "Loan repayment №75123475" at bounding box center [1014, 460] width 161 height 12
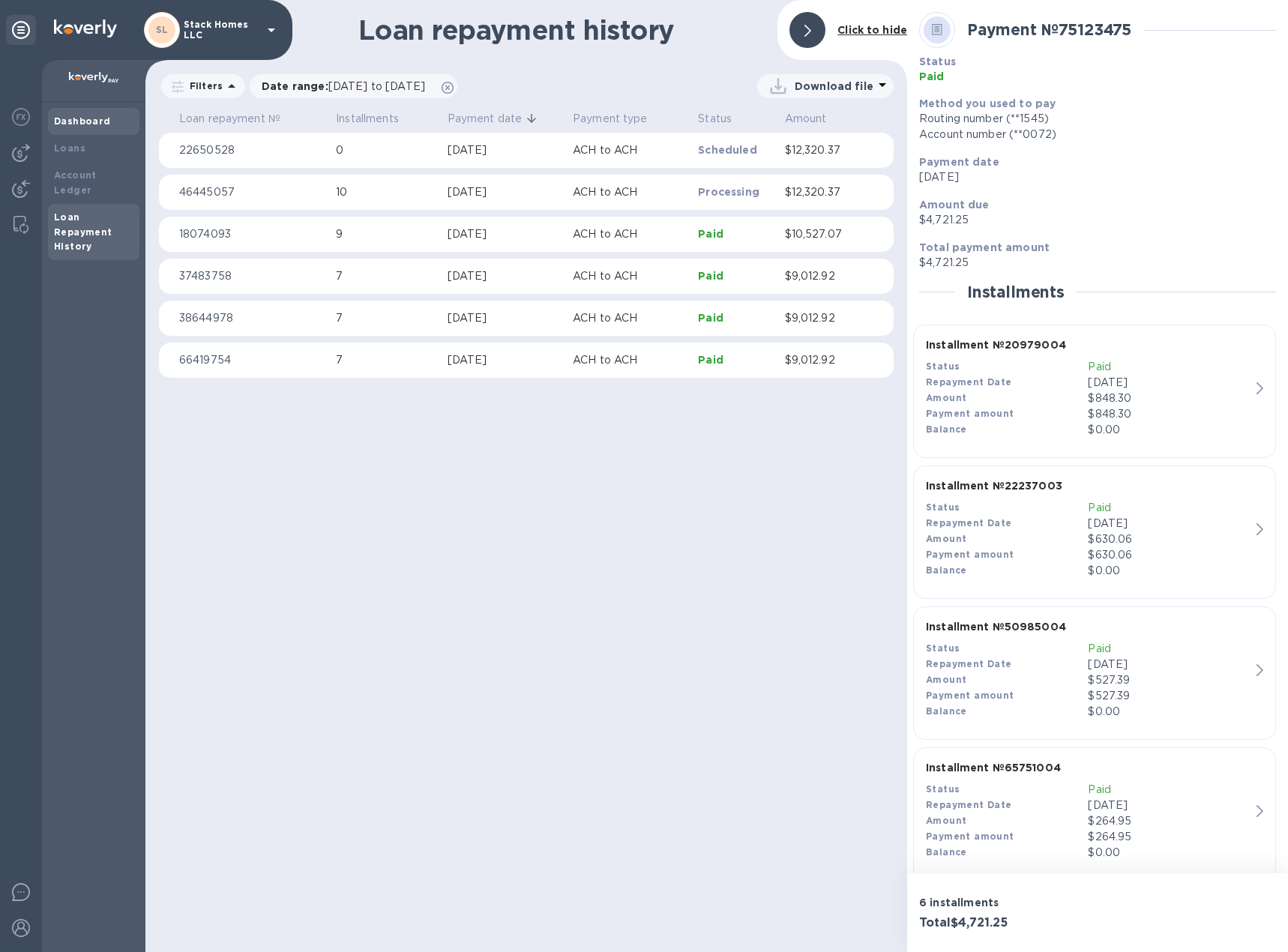
click at [76, 123] on b "Dashboard" at bounding box center [82, 121] width 57 height 11
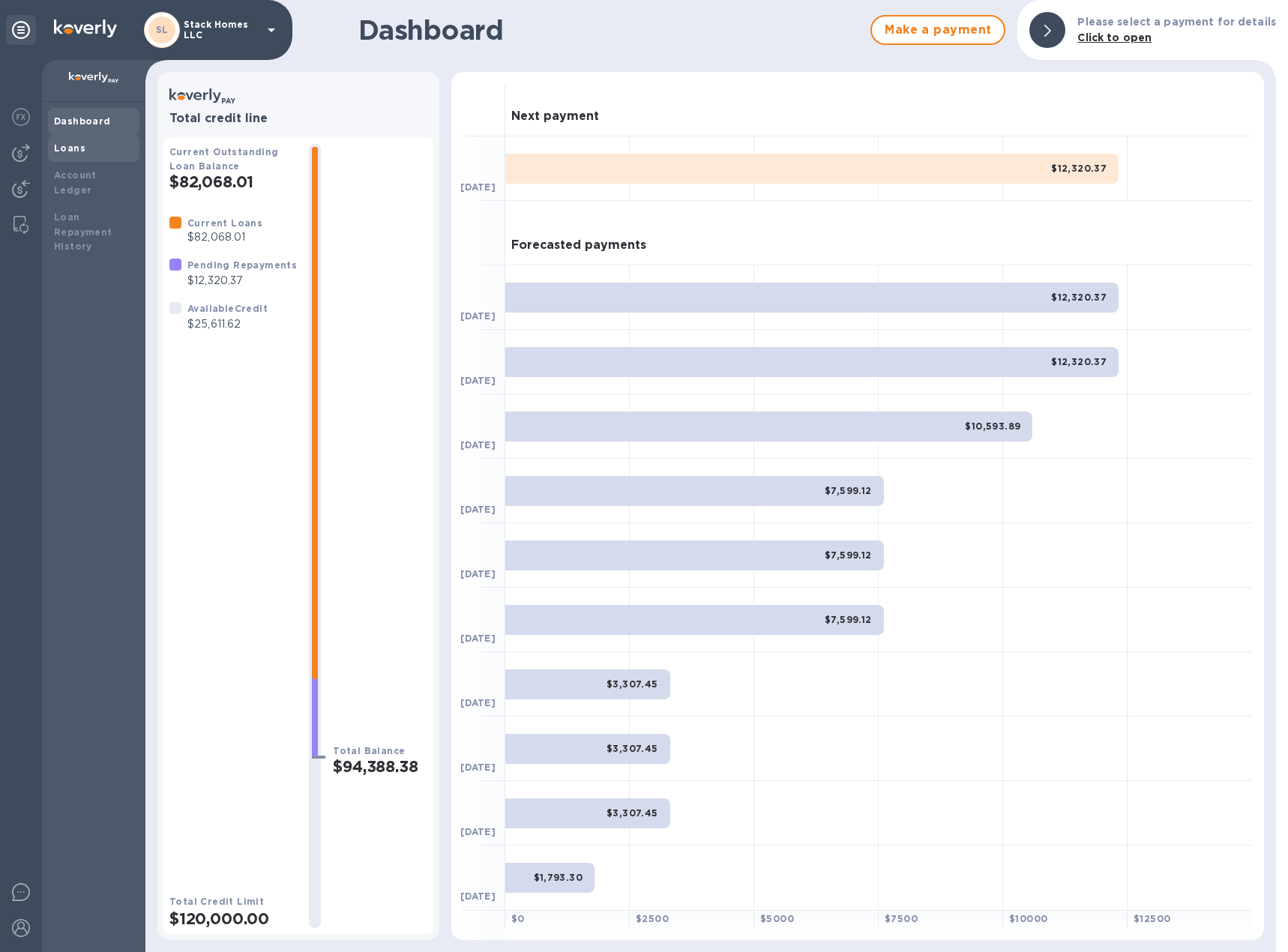
click at [73, 154] on div "Loans" at bounding box center [93, 149] width 80 height 15
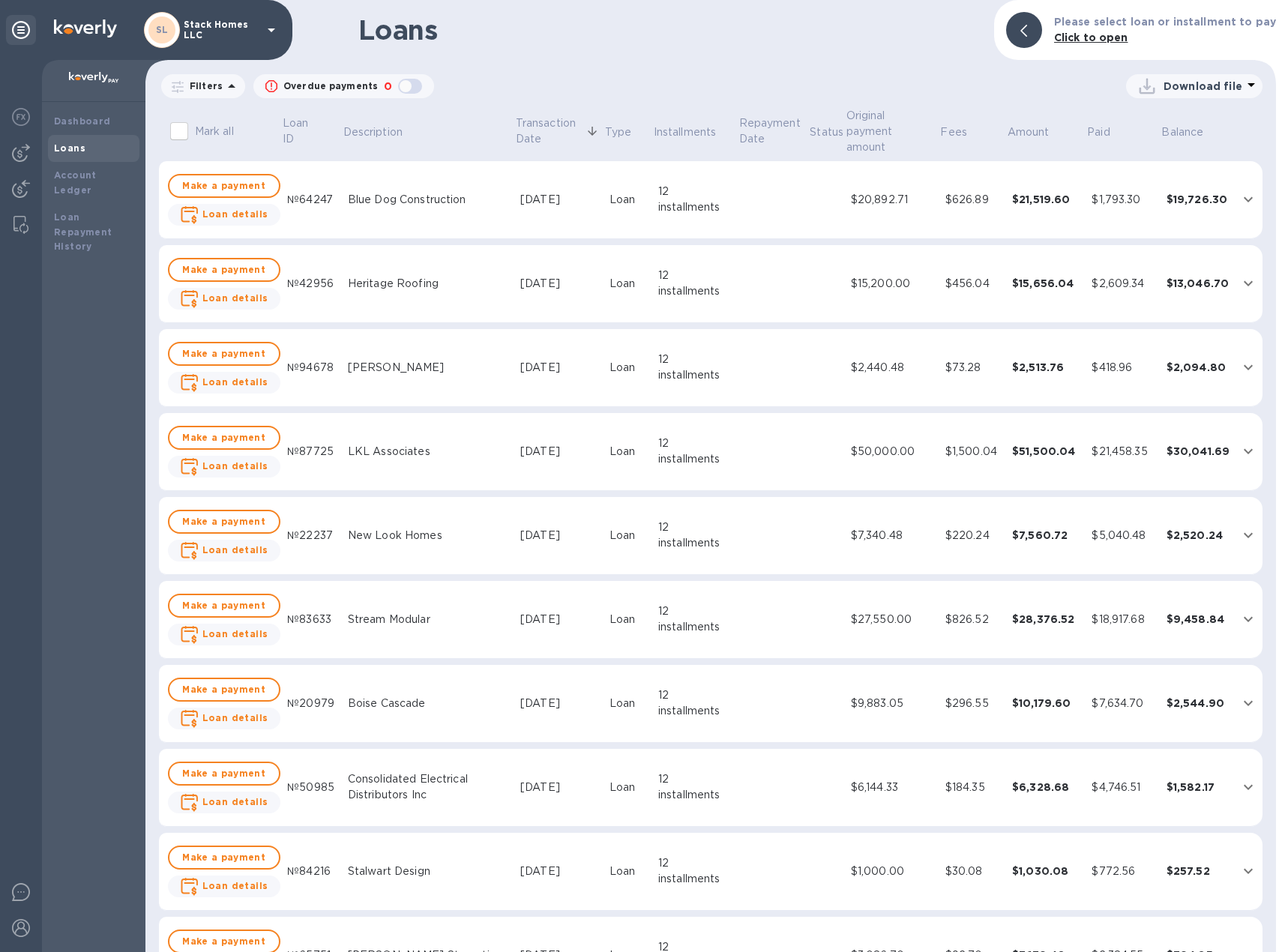
click at [578, 284] on td "[DATE]" at bounding box center [559, 284] width 89 height 78
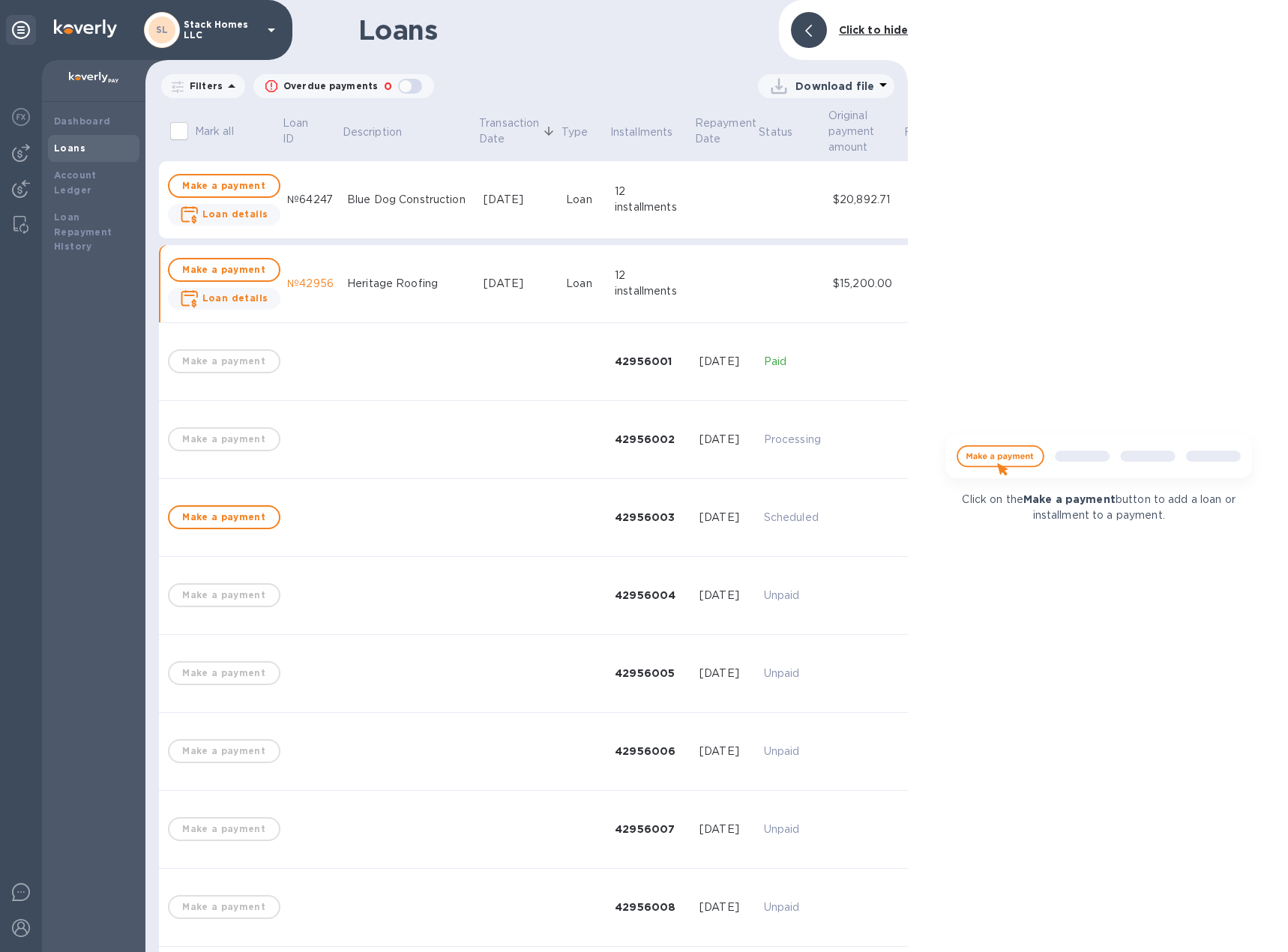
click at [615, 288] on div "12 installments" at bounding box center [651, 283] width 73 height 31
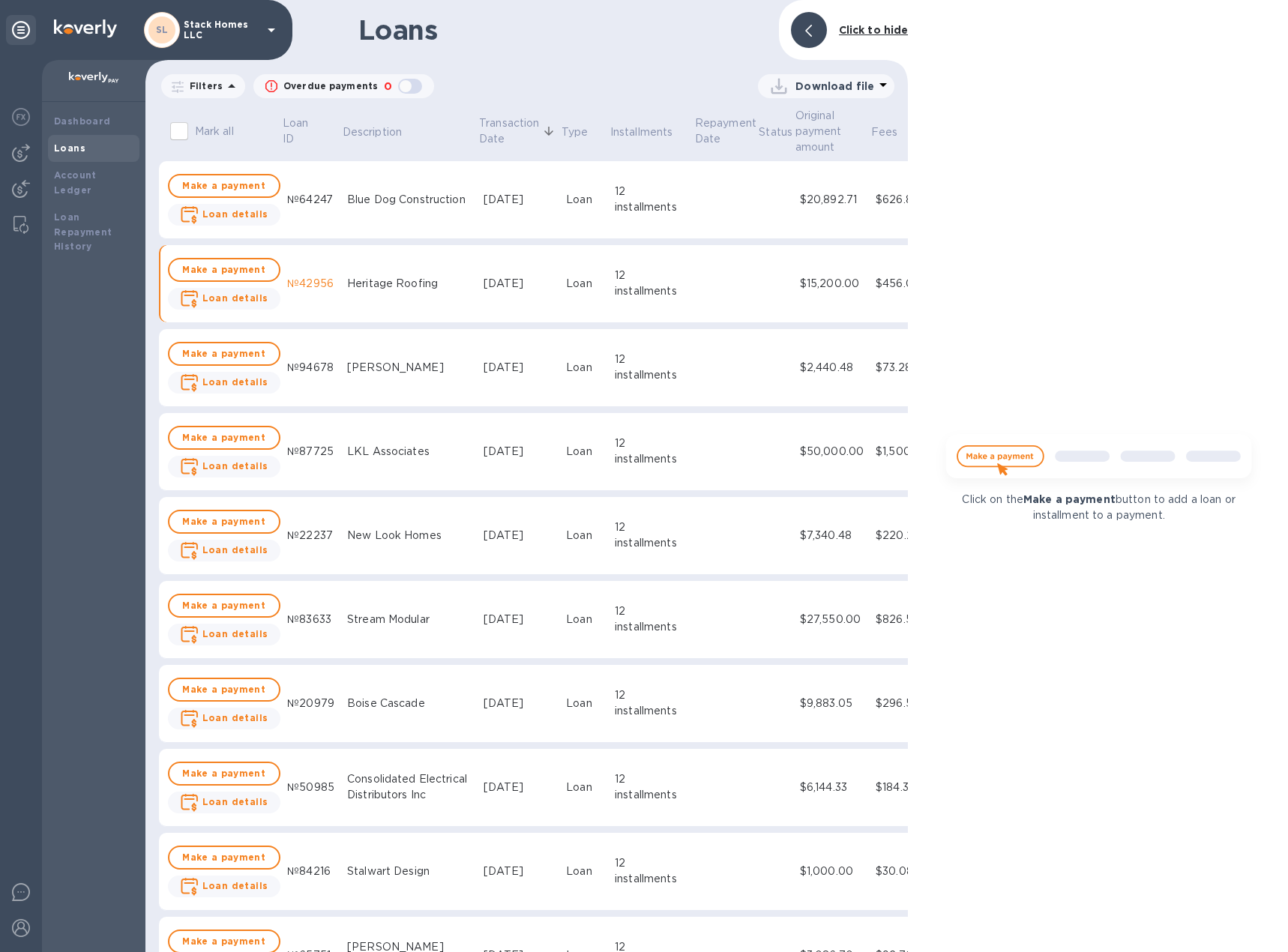
click at [615, 288] on div "12 installments" at bounding box center [651, 283] width 73 height 31
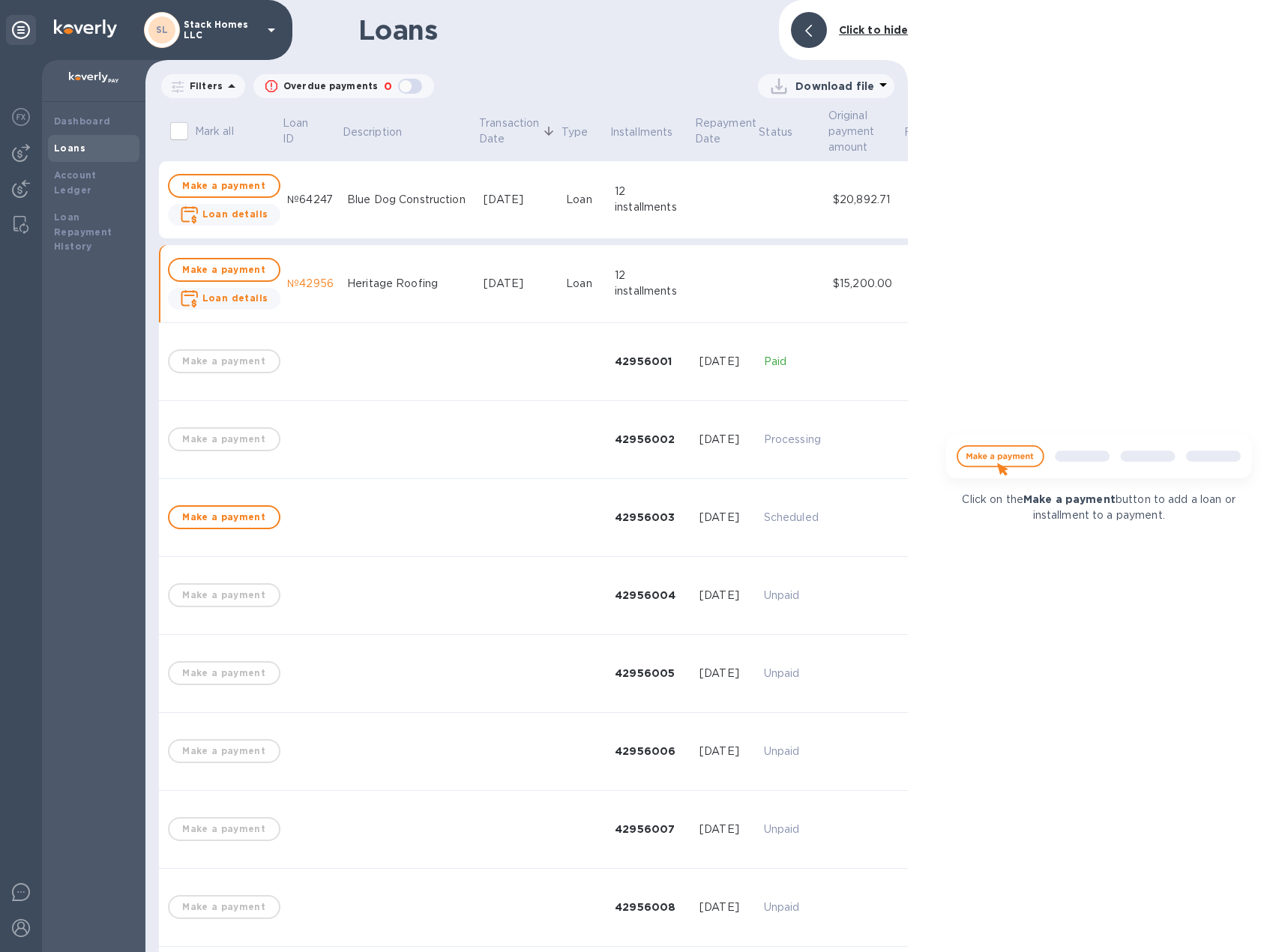
click at [805, 23] on span at bounding box center [808, 30] width 7 height 15
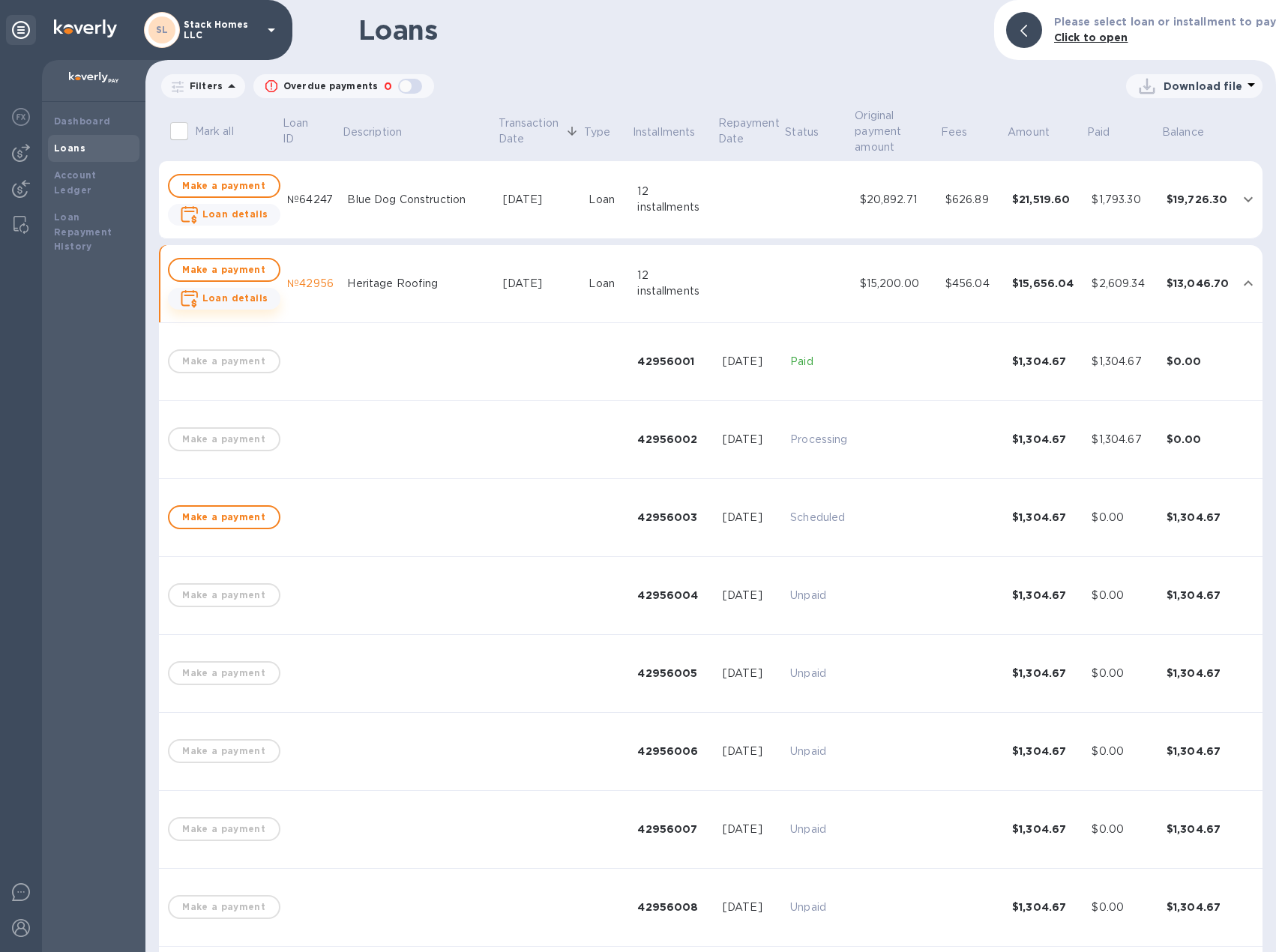
click at [218, 296] on b "Loan details" at bounding box center [235, 298] width 66 height 11
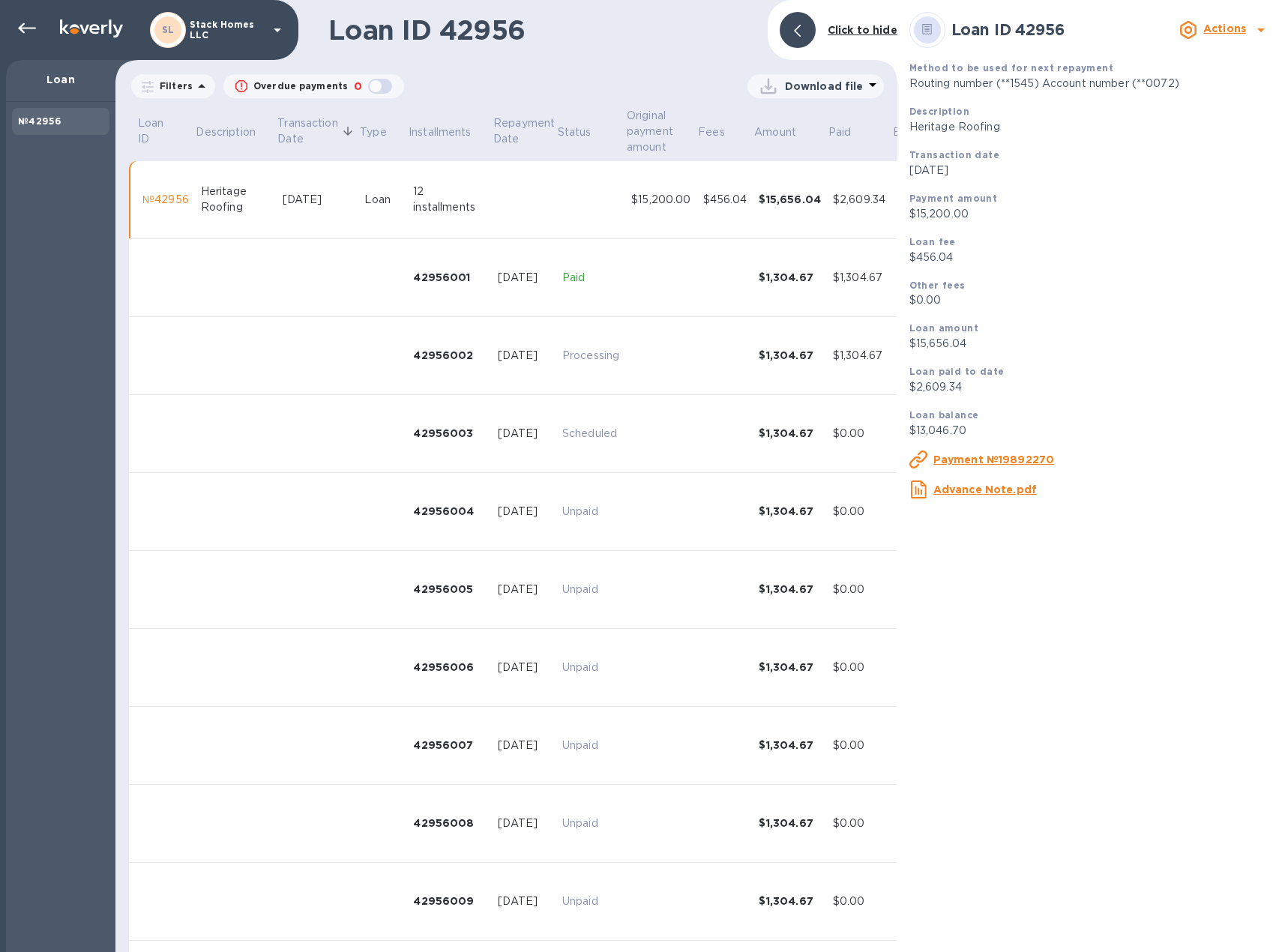
click at [1241, 21] on p "Actions" at bounding box center [1224, 28] width 43 height 16
click at [1145, 98] on p "Change payment method" at bounding box center [1186, 92] width 144 height 16
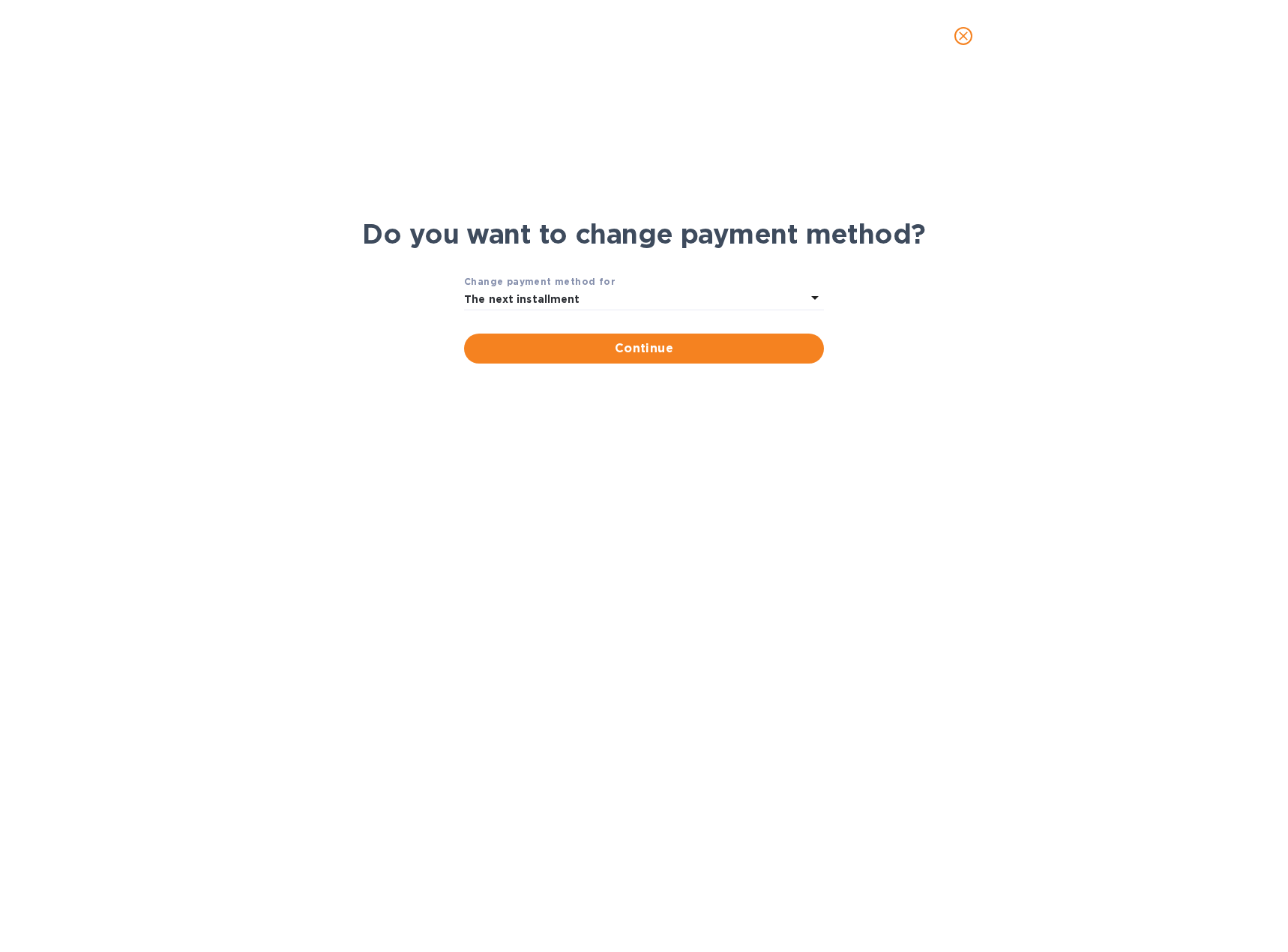
click at [714, 301] on div "The next installment" at bounding box center [635, 299] width 342 height 21
click at [719, 176] on div "Do you want to change payment method? Change payment method for The next instal…" at bounding box center [644, 267] width 1249 height 199
click at [958, 34] on icon "close" at bounding box center [964, 36] width 15 height 15
